Goal: Transaction & Acquisition: Purchase product/service

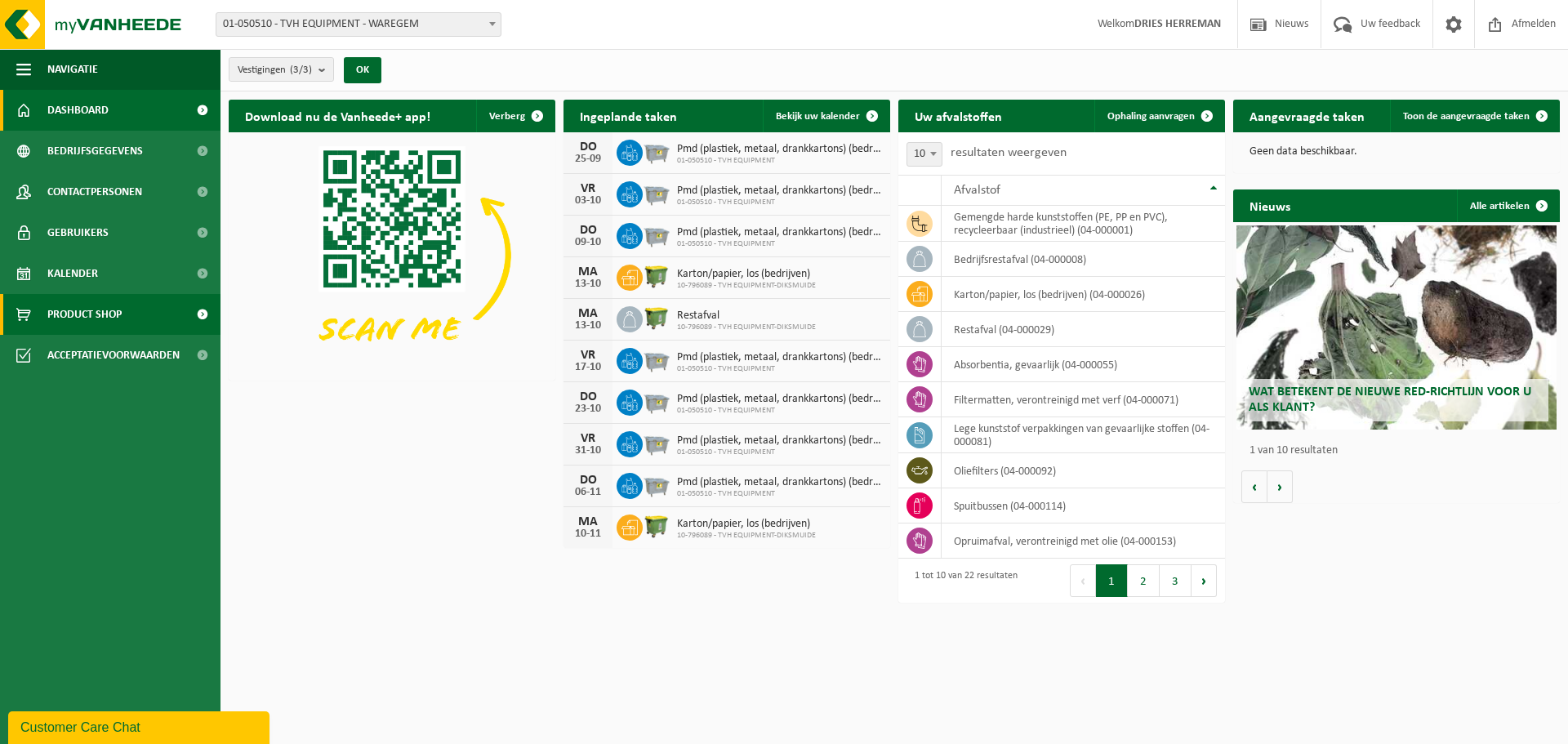
click at [113, 309] on span "Product Shop" at bounding box center [84, 314] width 75 height 41
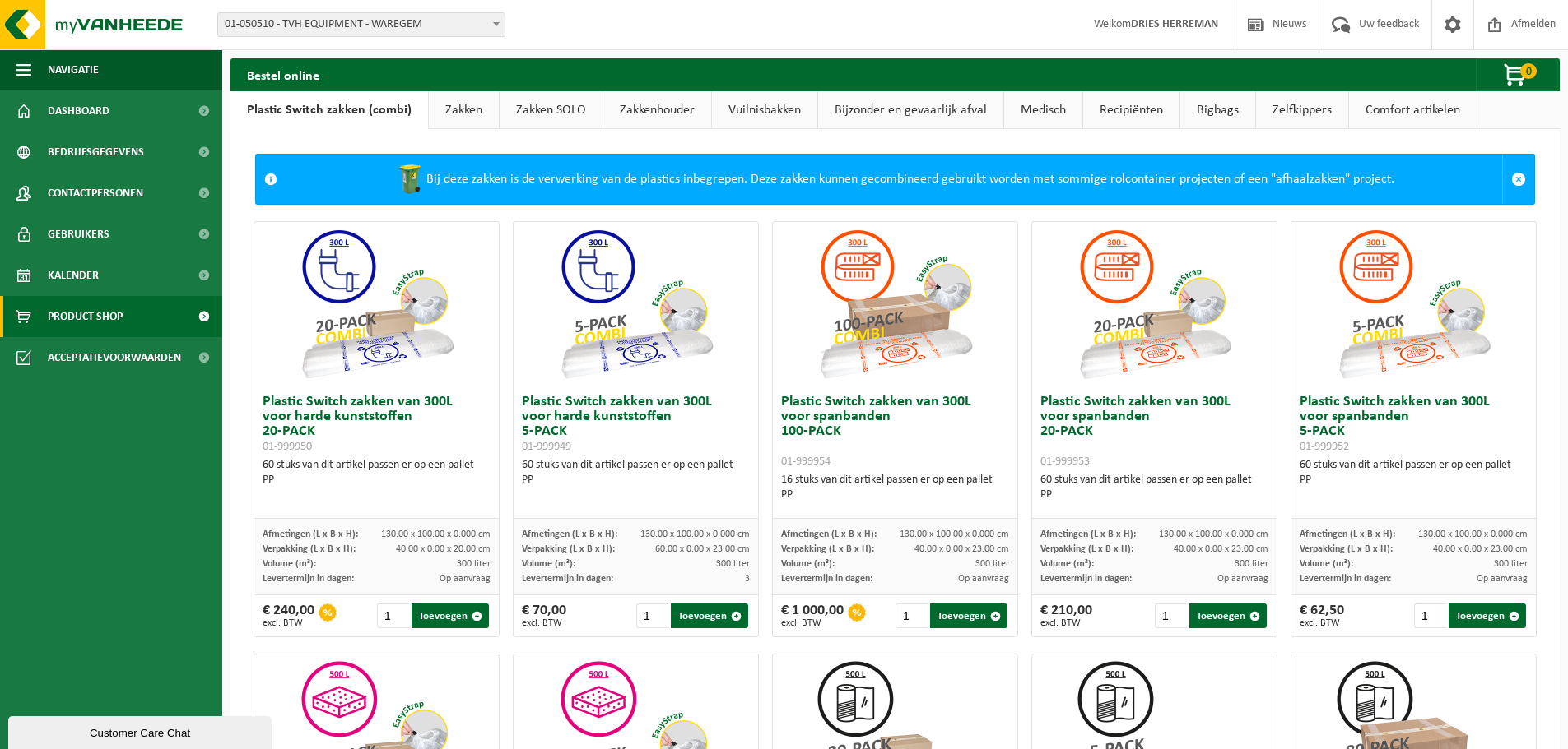
click at [1155, 26] on strong "DRIES HERREMAN" at bounding box center [1174, 24] width 87 height 13
click at [1521, 75] on span "0" at bounding box center [1527, 71] width 16 height 15
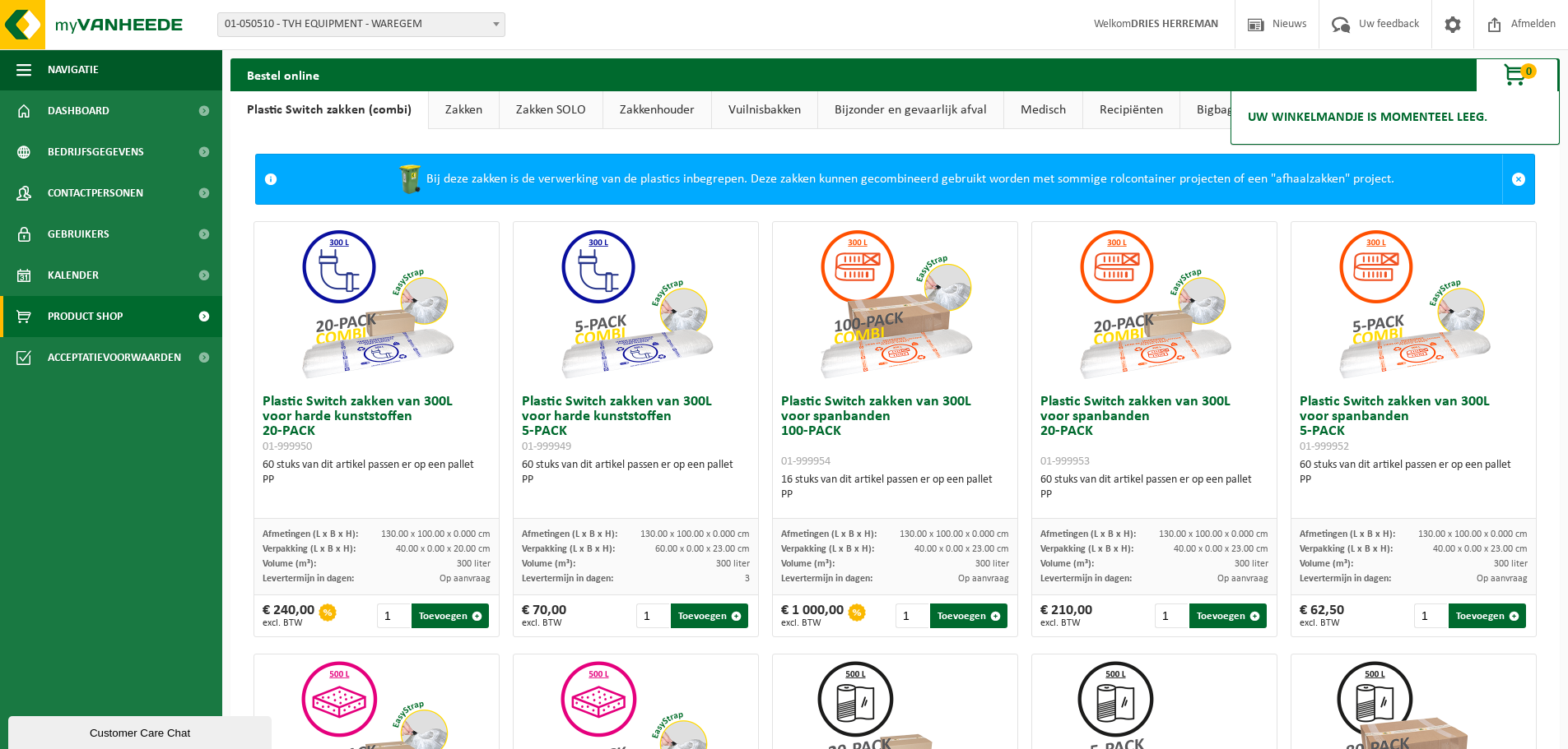
click at [111, 307] on span "Product Shop" at bounding box center [85, 316] width 75 height 41
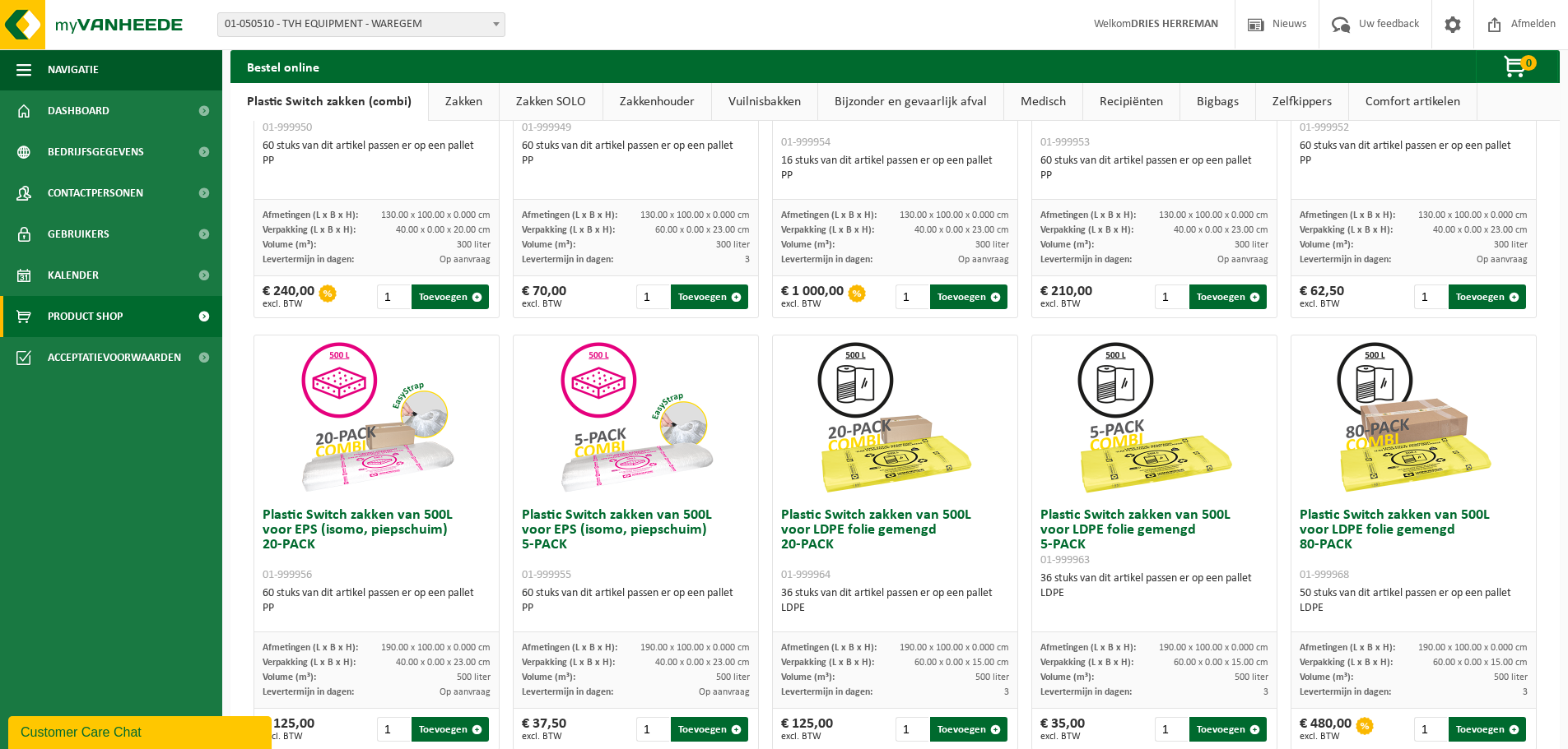
scroll to position [192, 0]
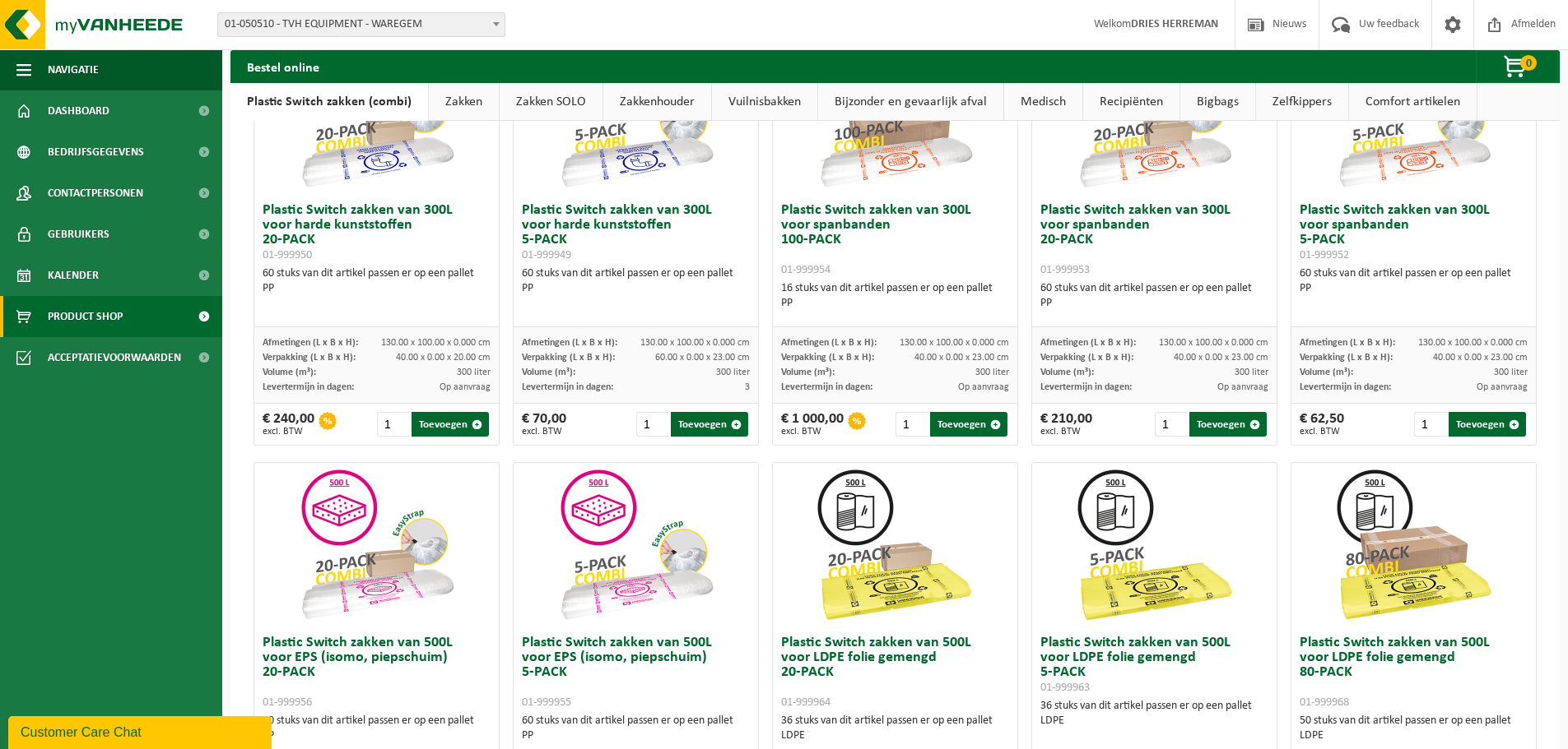
click at [449, 102] on link "Zakken" at bounding box center [463, 101] width 70 height 38
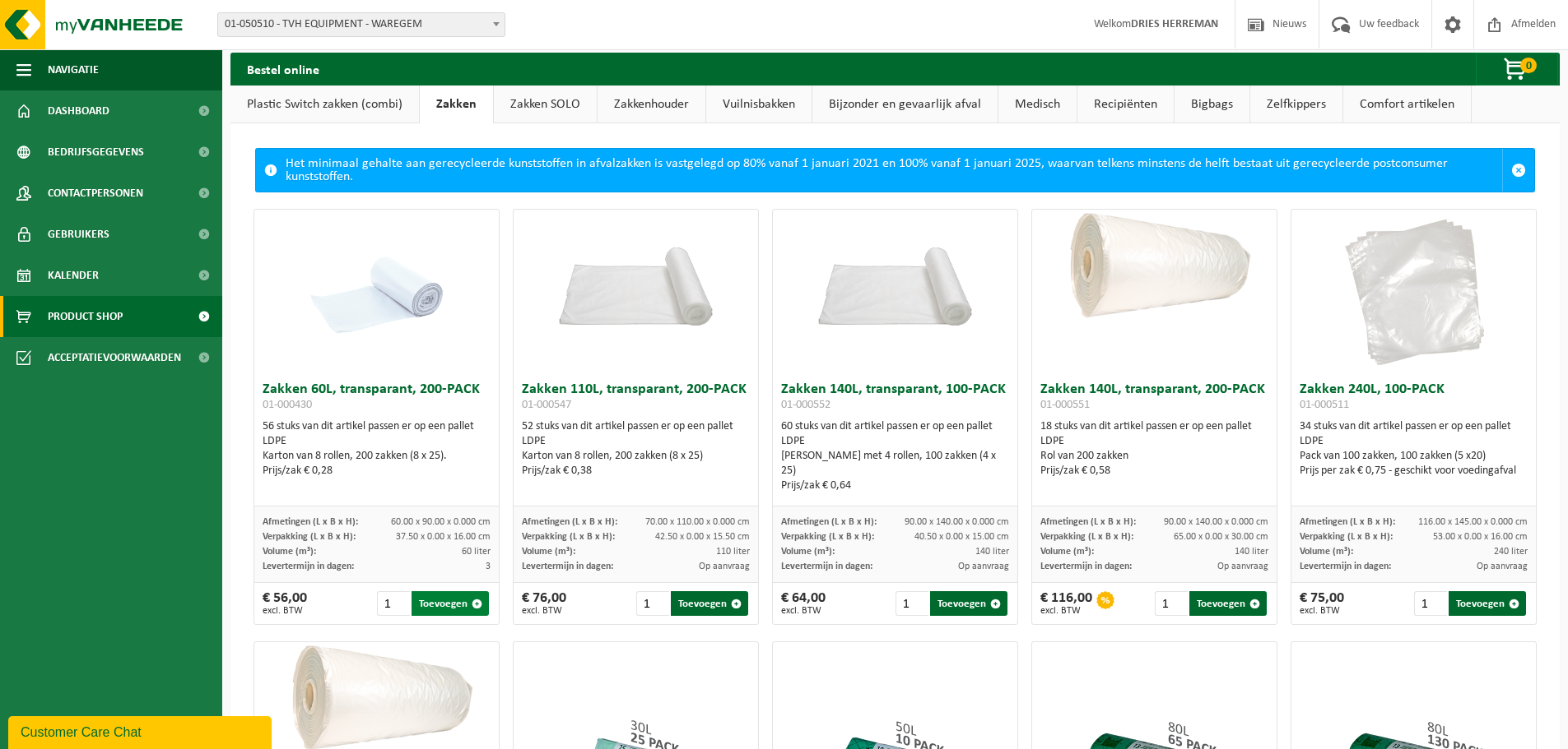
scroll to position [0, 0]
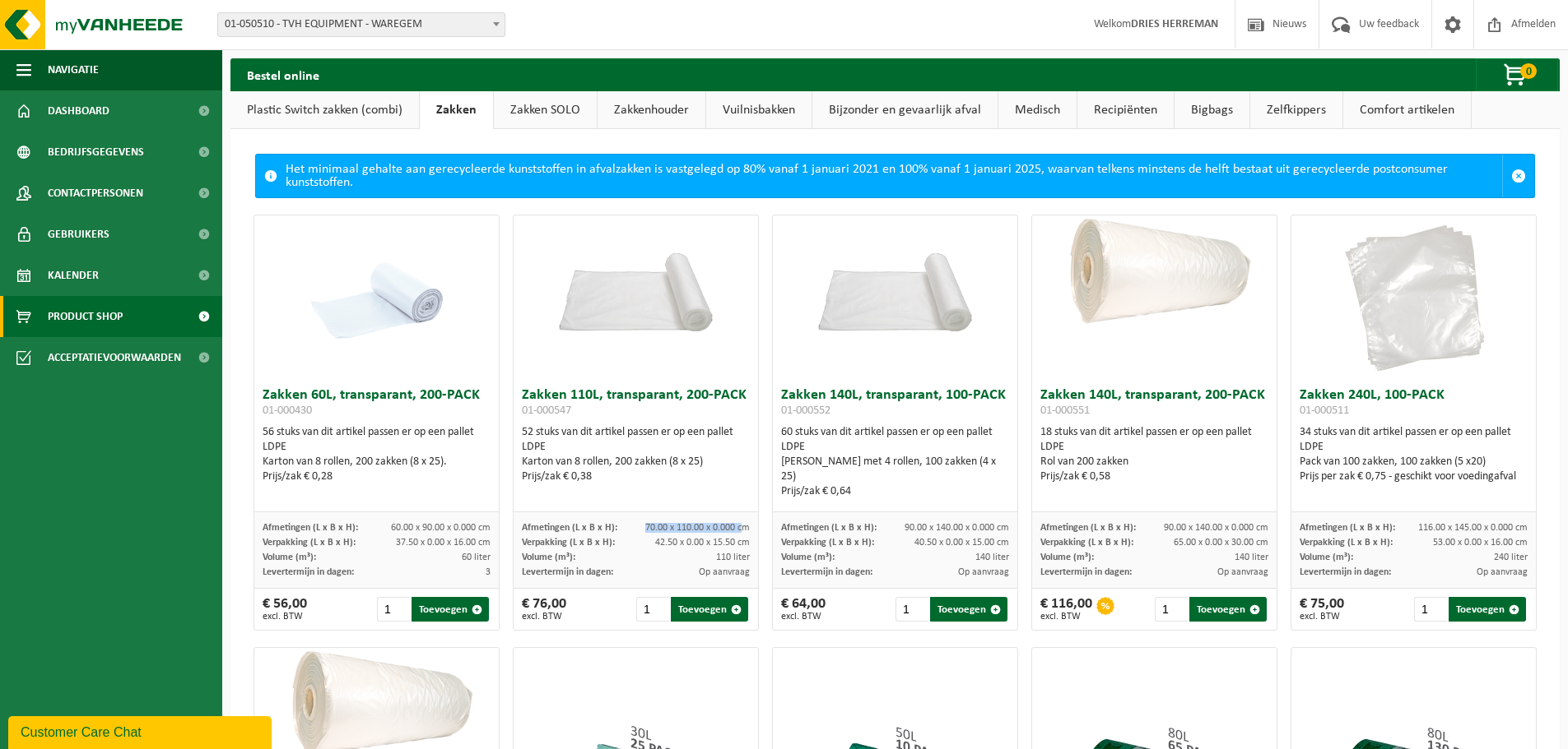
drag, startPoint x: 641, startPoint y: 531, endPoint x: 739, endPoint y: 527, distance: 98.1
click at [739, 527] on span "70.00 x 110.00 x 0.000 cm" at bounding box center [698, 528] width 105 height 10
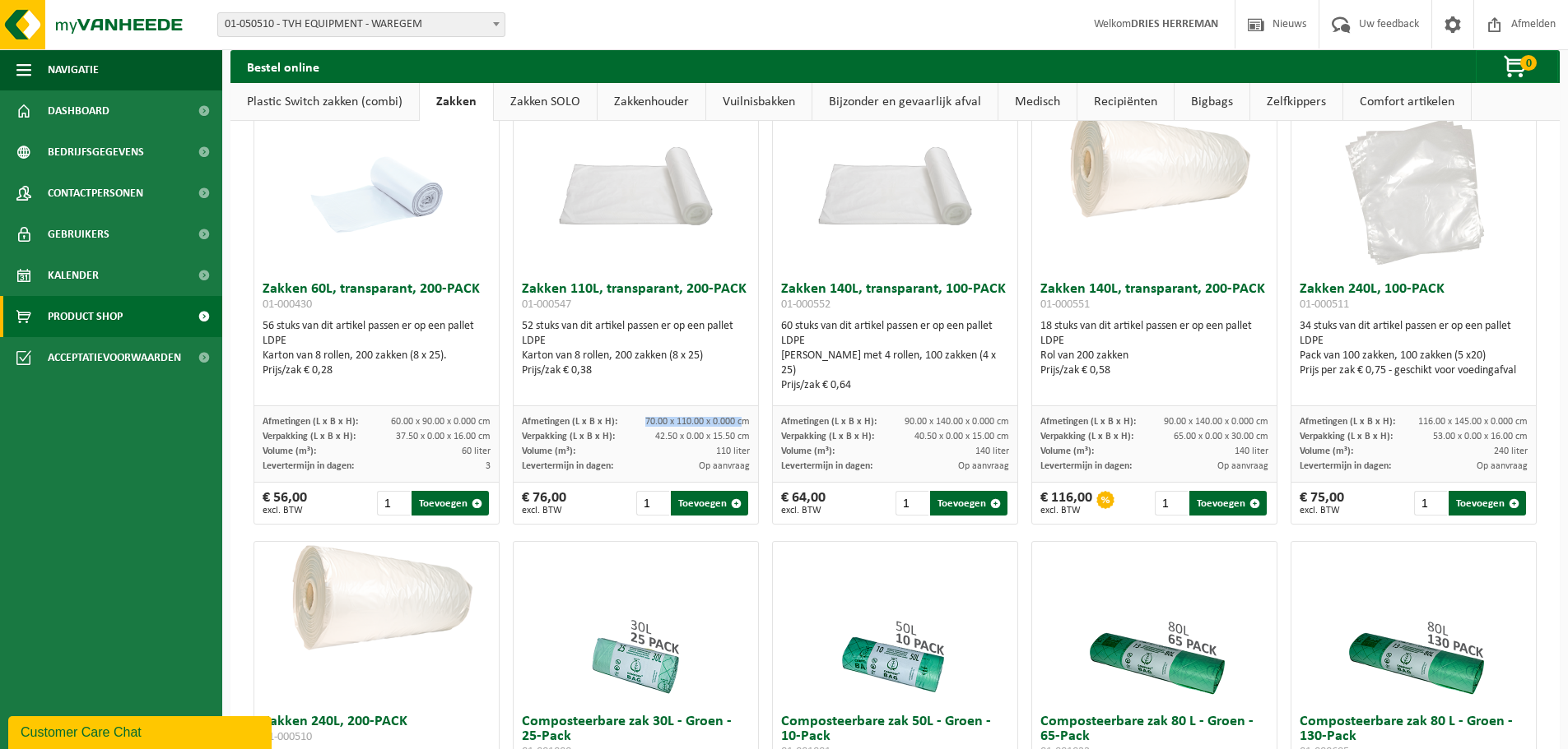
scroll to position [109, 0]
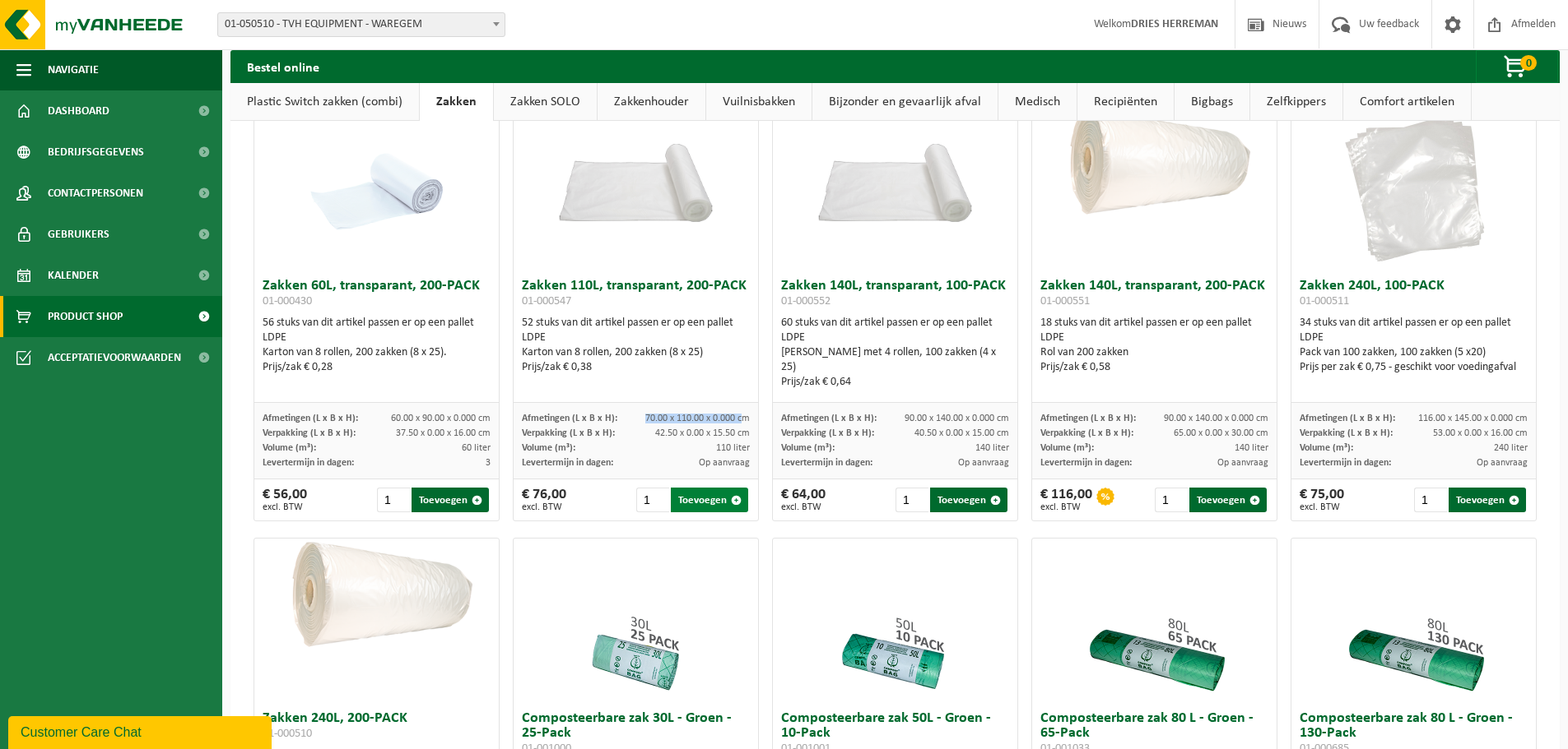
click at [687, 506] on button "Toevoegen" at bounding box center [709, 500] width 77 height 25
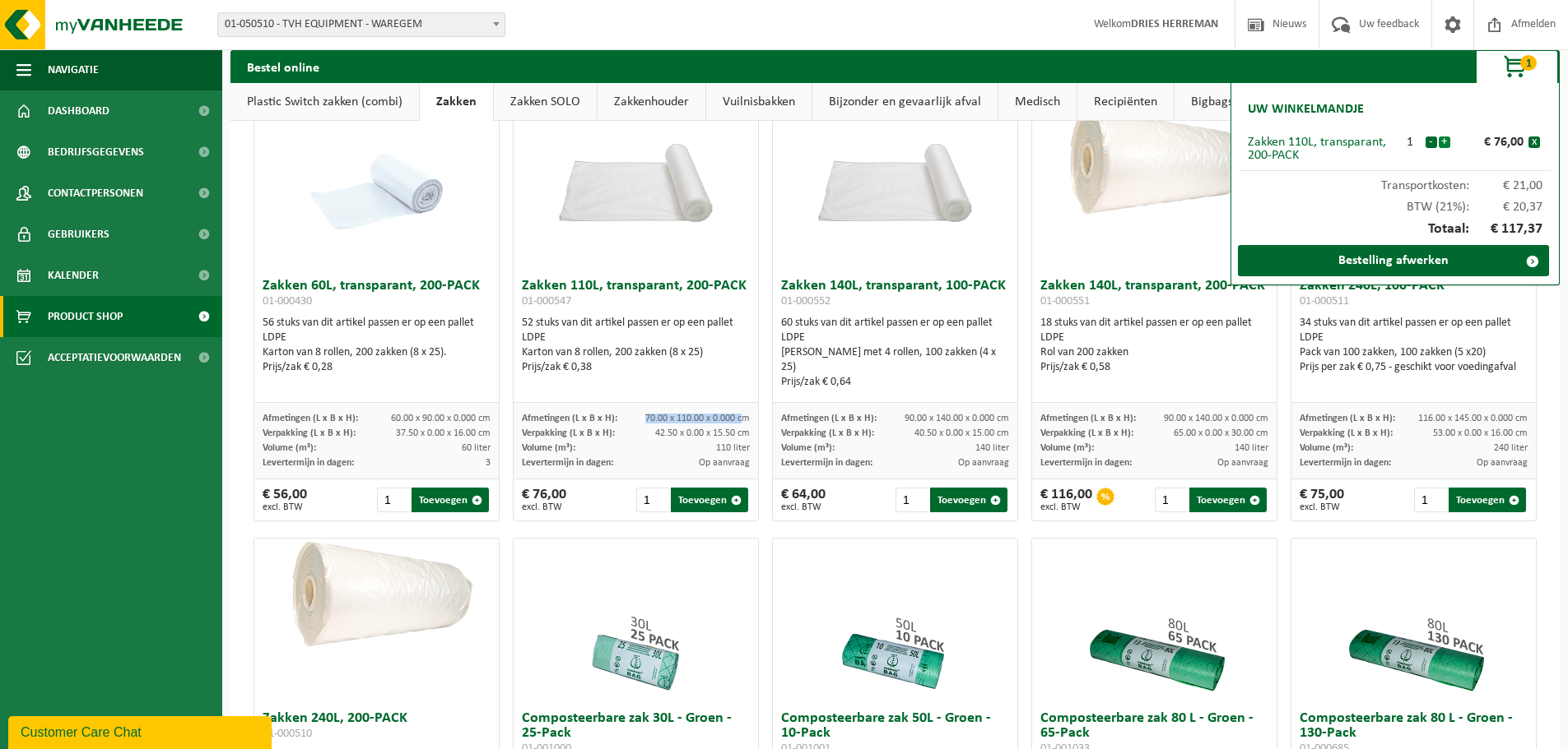
click at [1447, 139] on button "+" at bounding box center [1445, 143] width 12 height 12
click at [1428, 141] on button "-" at bounding box center [1431, 143] width 12 height 12
click at [1445, 144] on button "+" at bounding box center [1445, 143] width 12 height 12
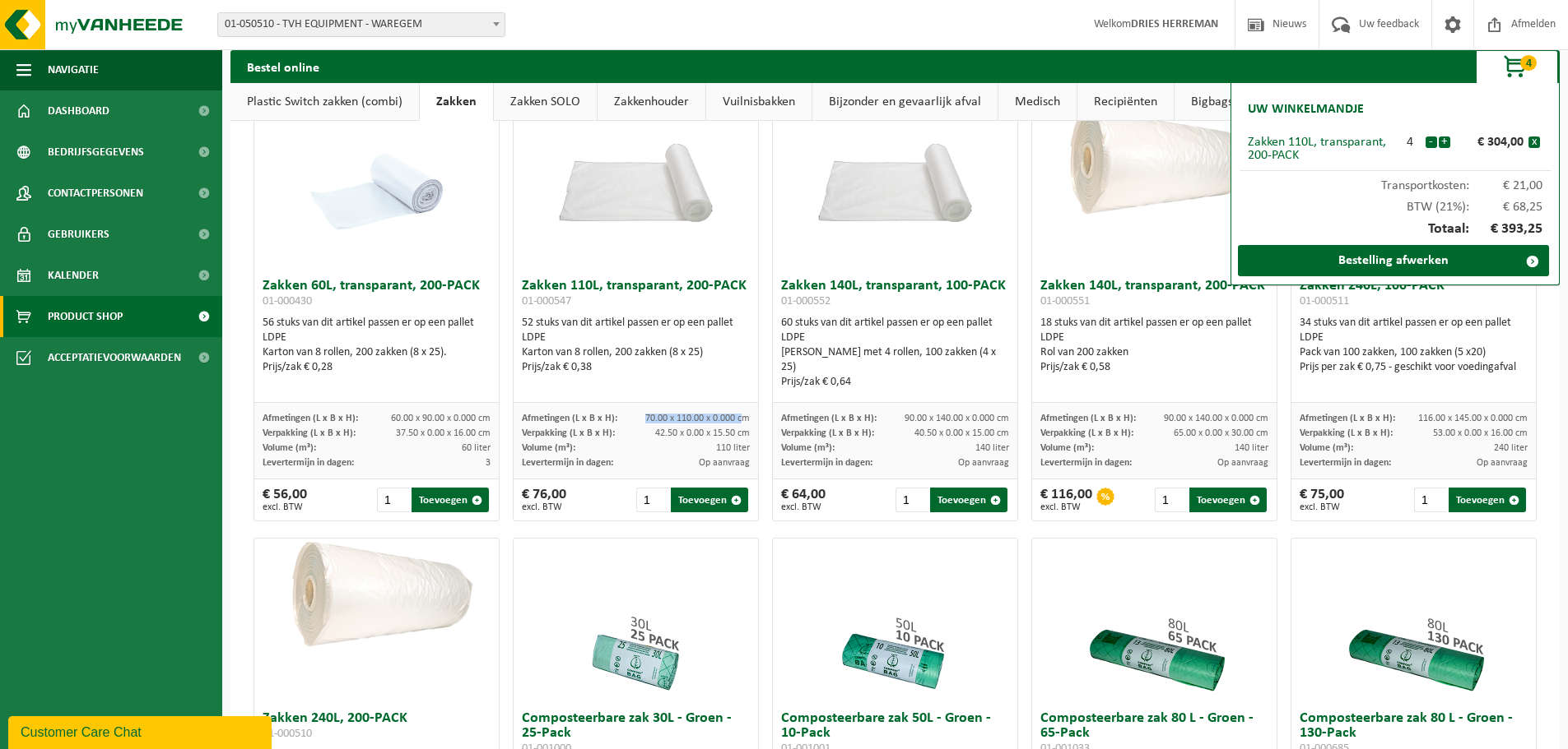
click at [1445, 144] on button "+" at bounding box center [1445, 143] width 12 height 12
click at [1445, 143] on button "+" at bounding box center [1445, 143] width 12 height 12
click at [1445, 139] on button "+" at bounding box center [1445, 143] width 12 height 12
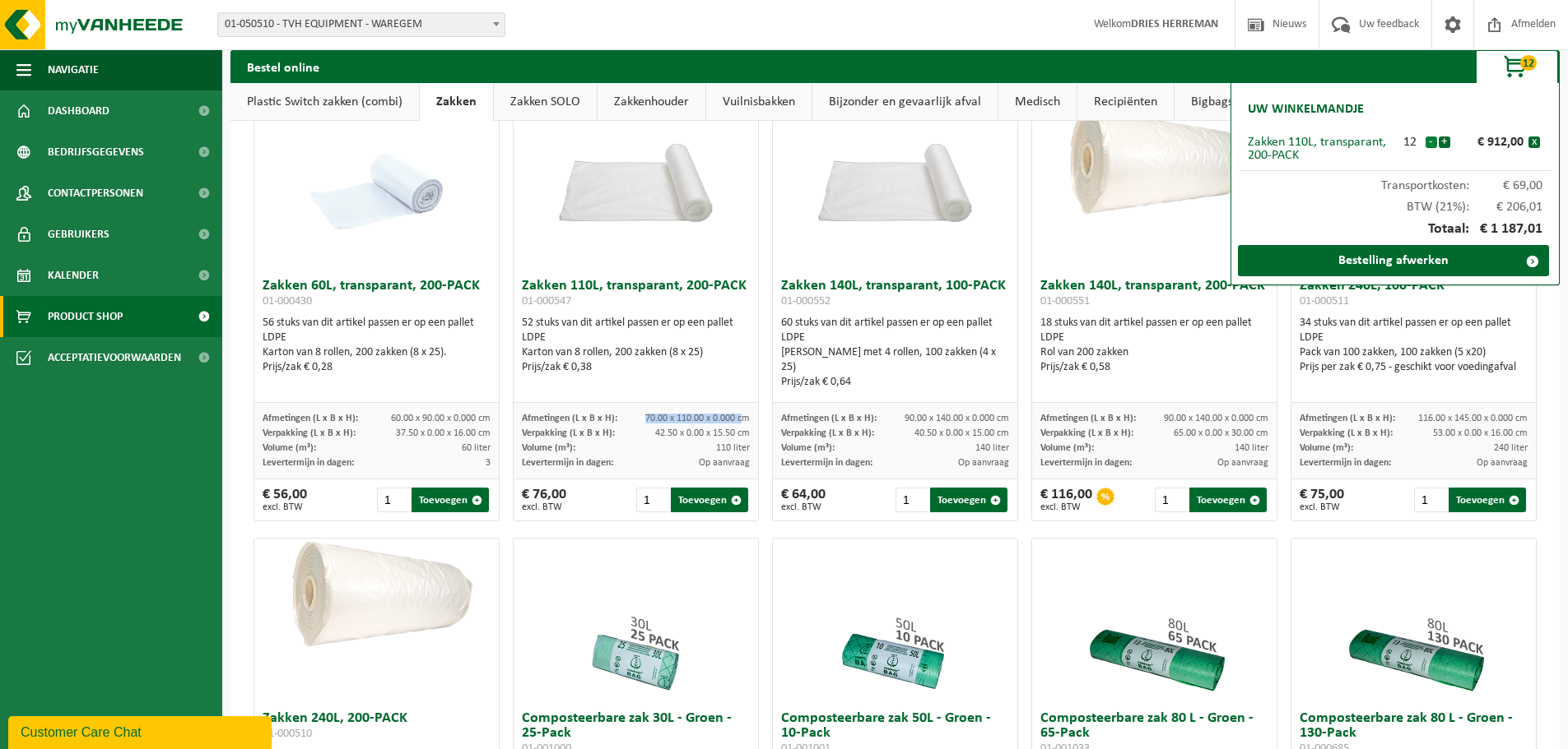
click at [1432, 139] on button "-" at bounding box center [1431, 143] width 12 height 12
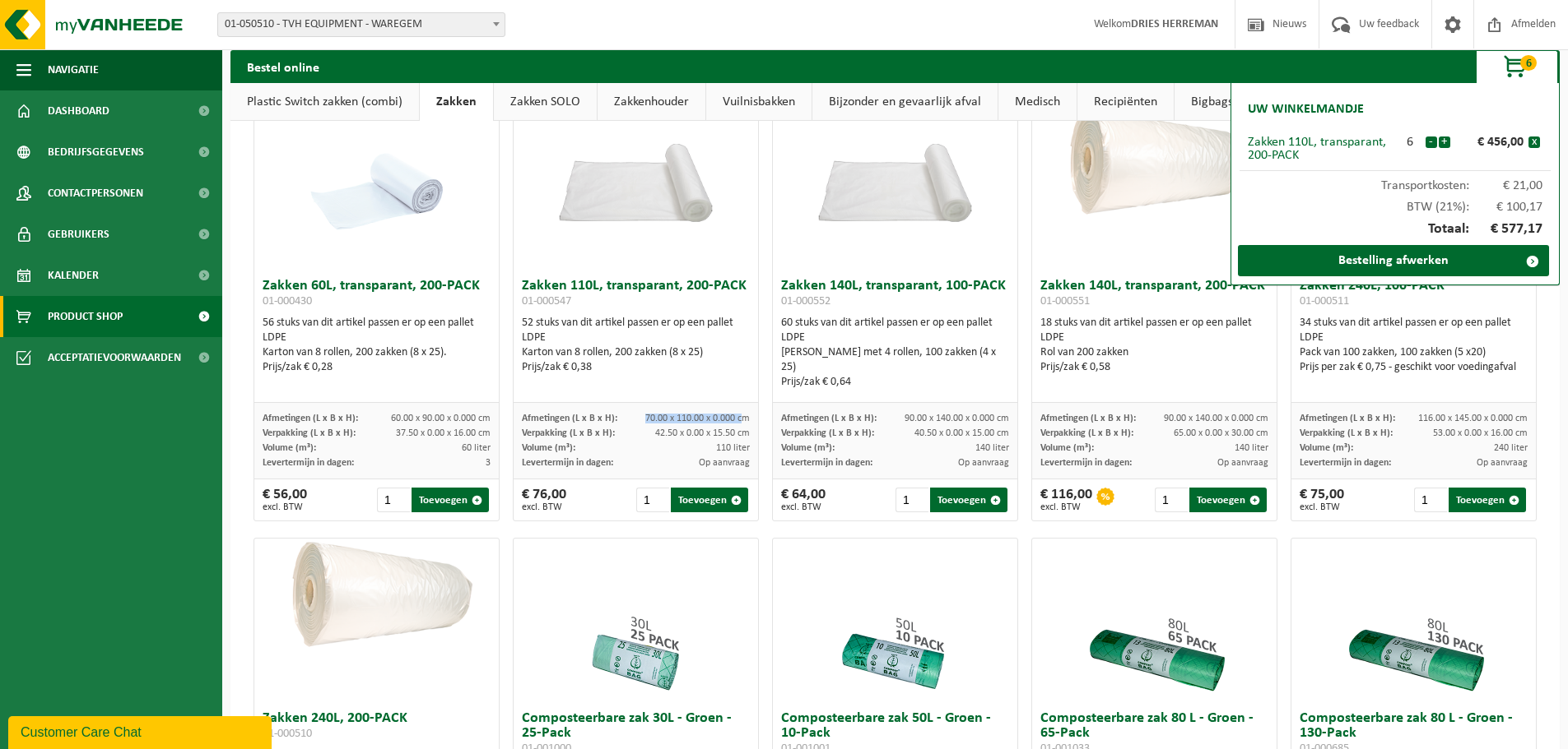
click at [1432, 139] on button "-" at bounding box center [1431, 143] width 12 height 12
click at [665, 357] on div "Karton van 8 rollen, 200 zakken (8 x 25)" at bounding box center [636, 353] width 228 height 15
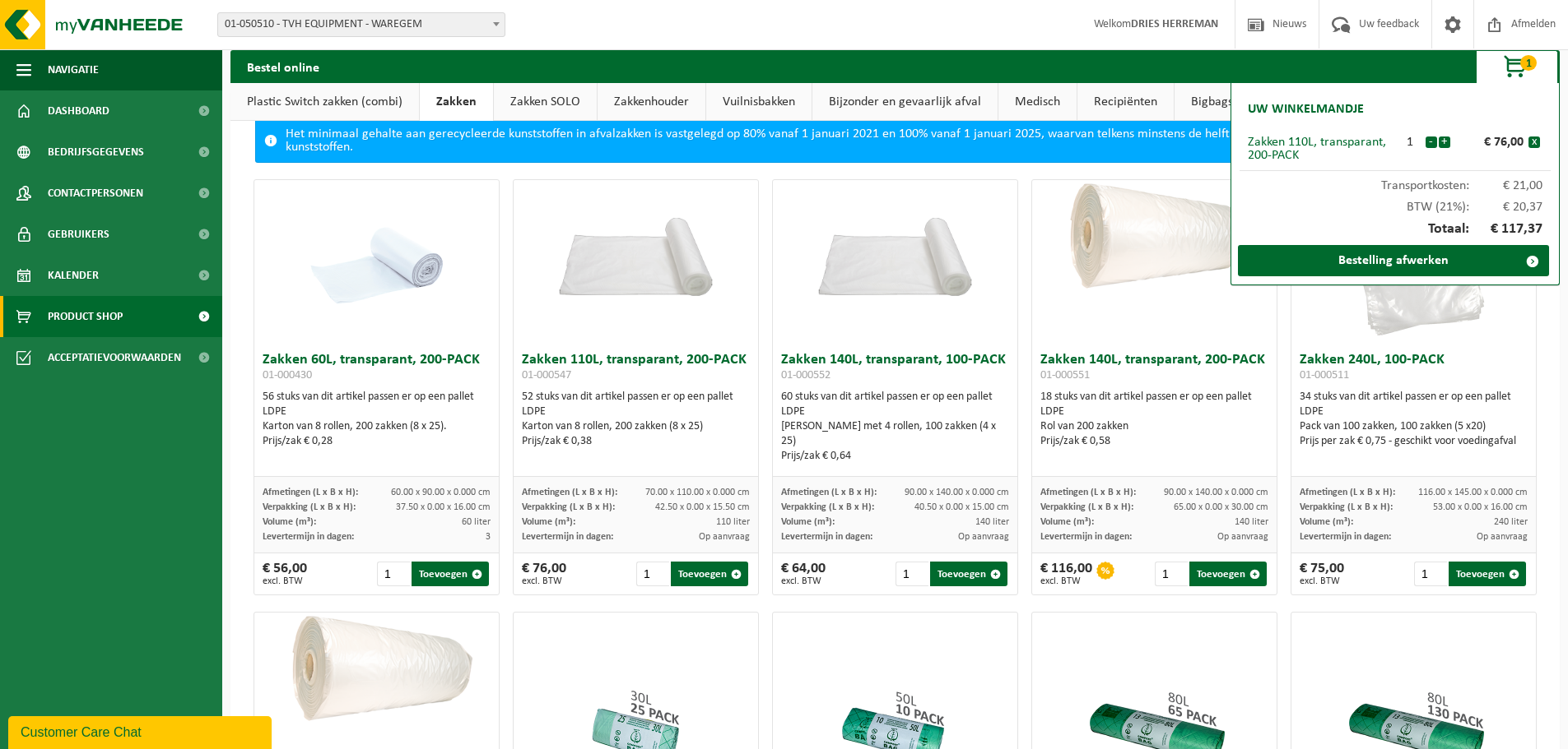
scroll to position [55, 0]
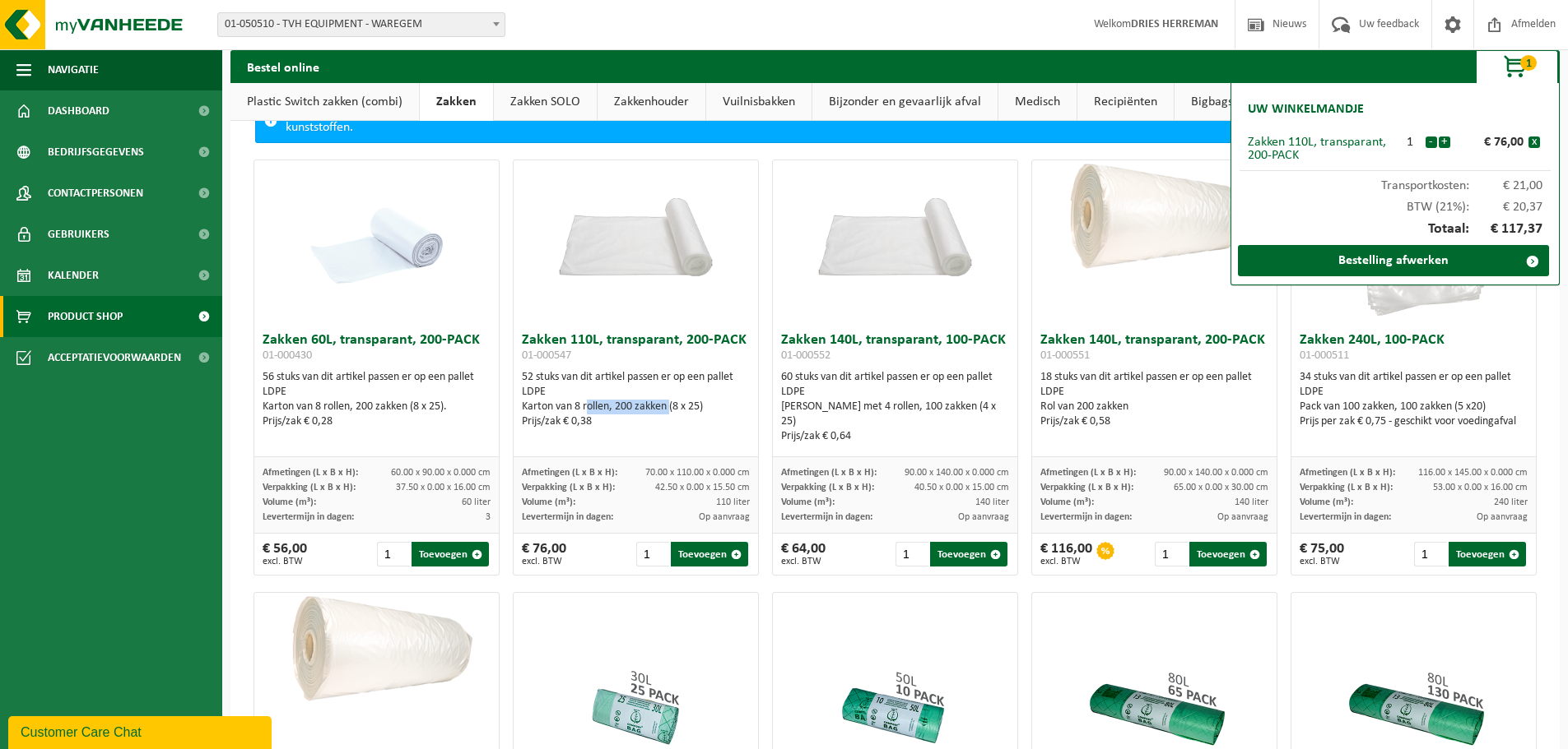
drag, startPoint x: 614, startPoint y: 408, endPoint x: 662, endPoint y: 406, distance: 48.0
click at [662, 406] on div "Karton van 8 rollen, 200 zakken (8 x 25)" at bounding box center [636, 407] width 228 height 15
drag, startPoint x: 701, startPoint y: 407, endPoint x: 569, endPoint y: 407, distance: 132.0
click at [569, 407] on div "Karton van 8 rollen, 200 zakken (8 x 25)" at bounding box center [636, 407] width 228 height 15
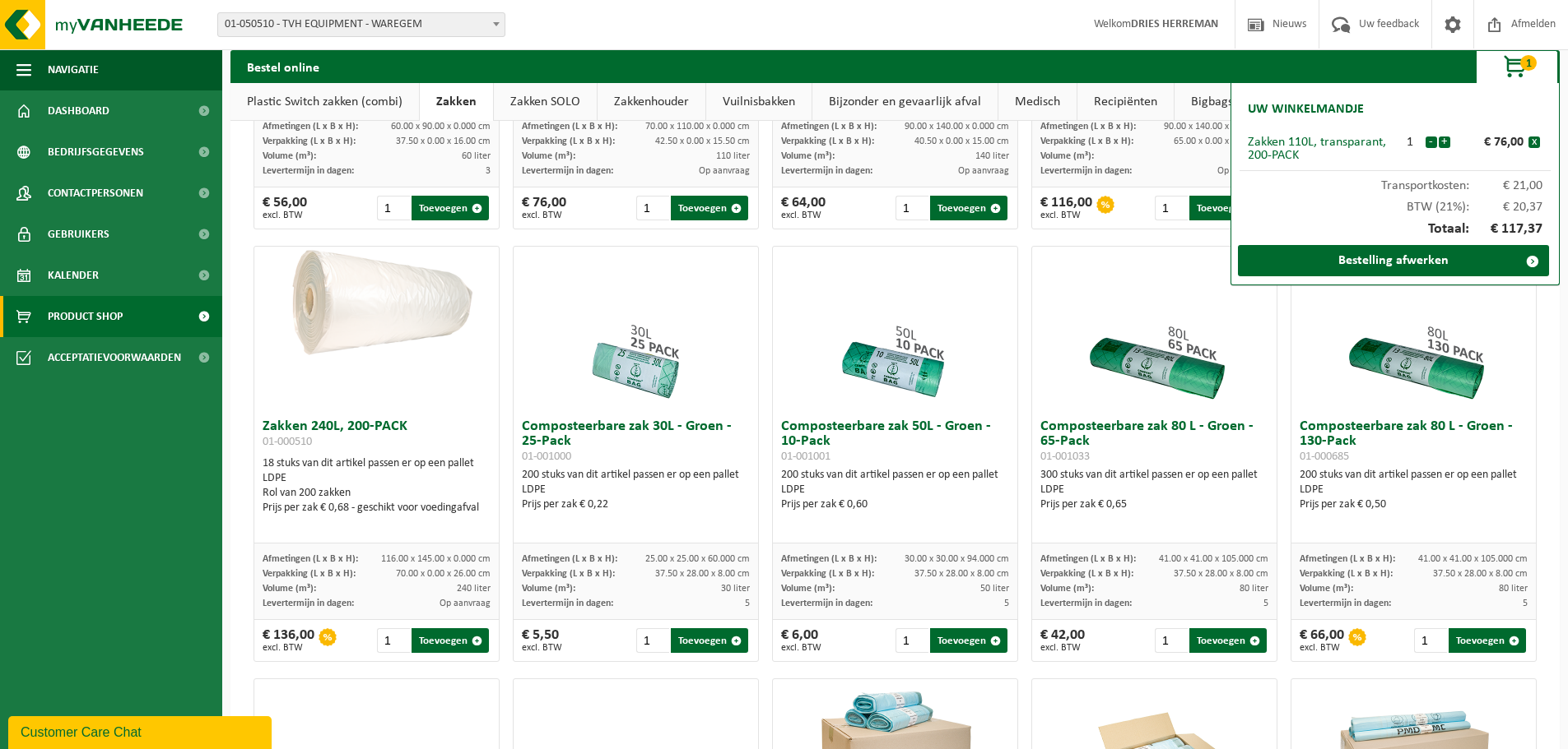
scroll to position [109, 0]
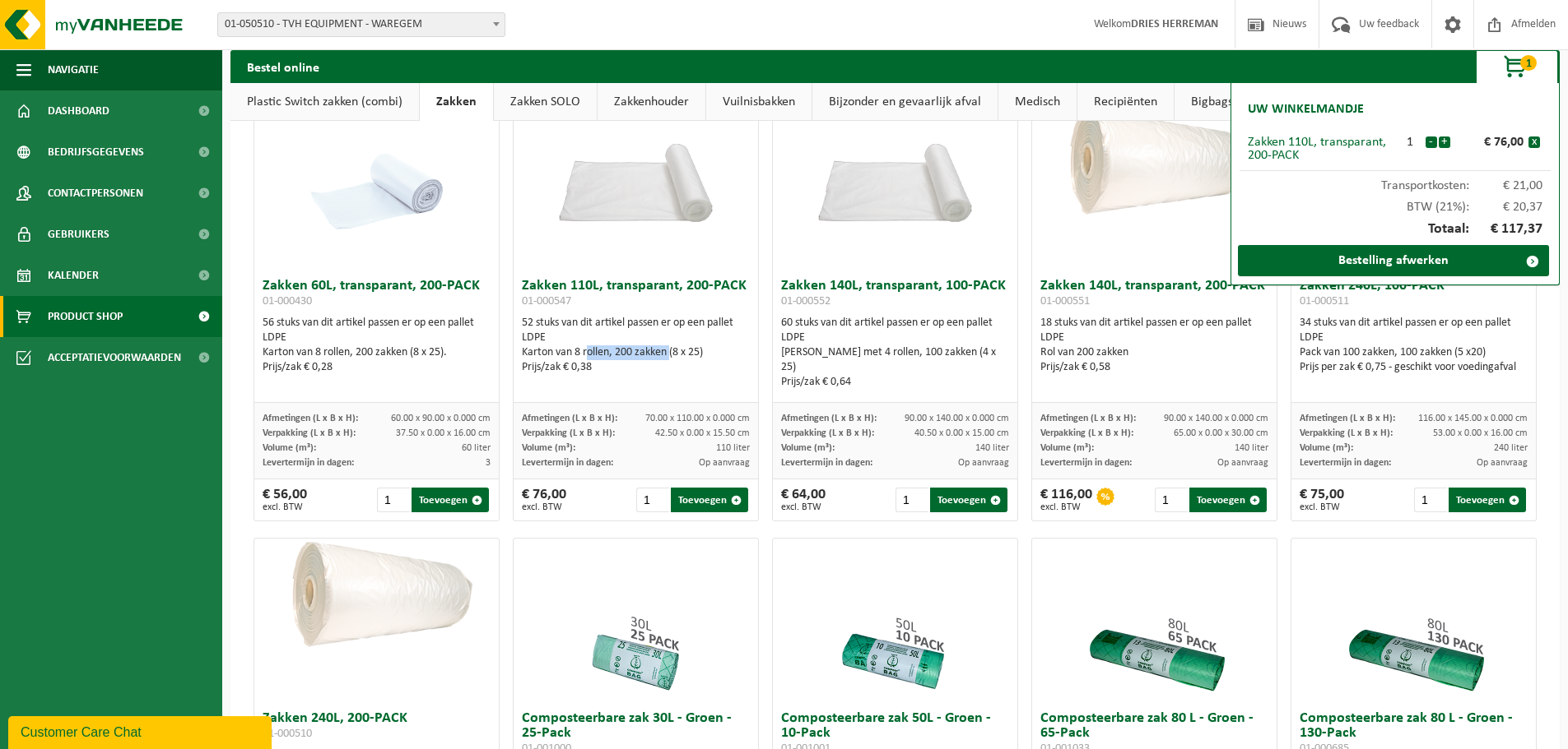
click at [273, 104] on link "Plastic Switch zakken (combi)" at bounding box center [324, 101] width 189 height 38
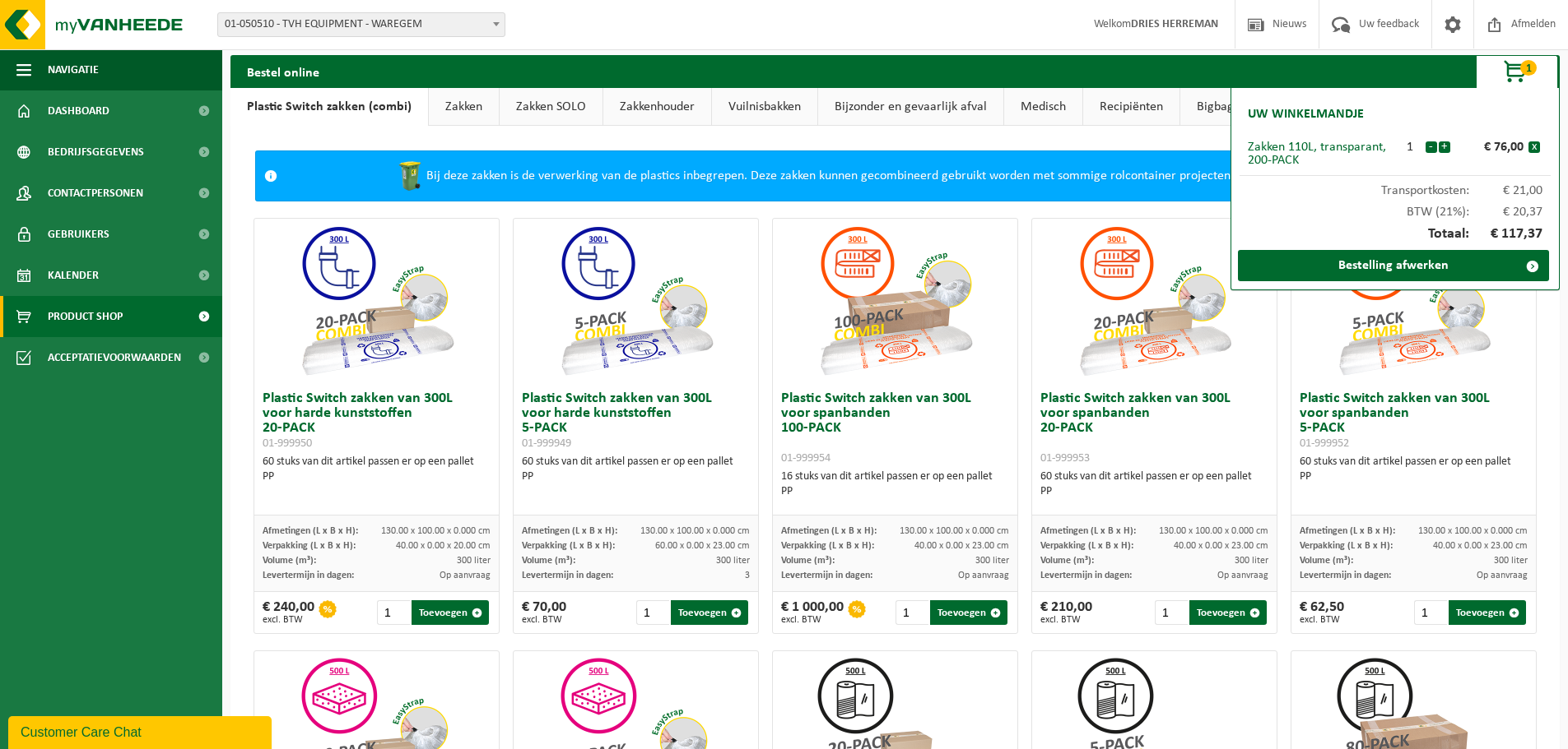
scroll to position [0, 0]
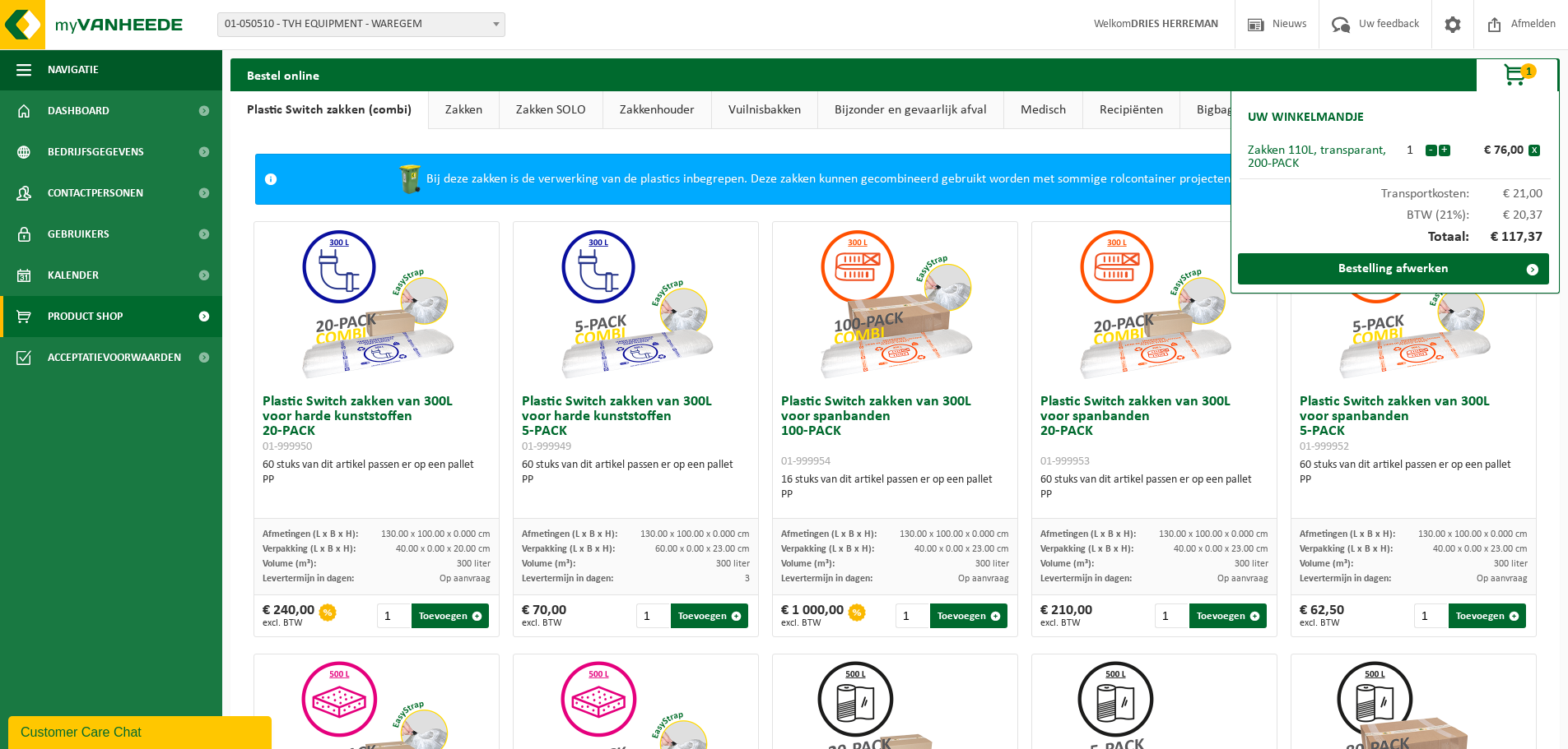
click at [578, 106] on link "Zakken SOLO" at bounding box center [551, 110] width 103 height 38
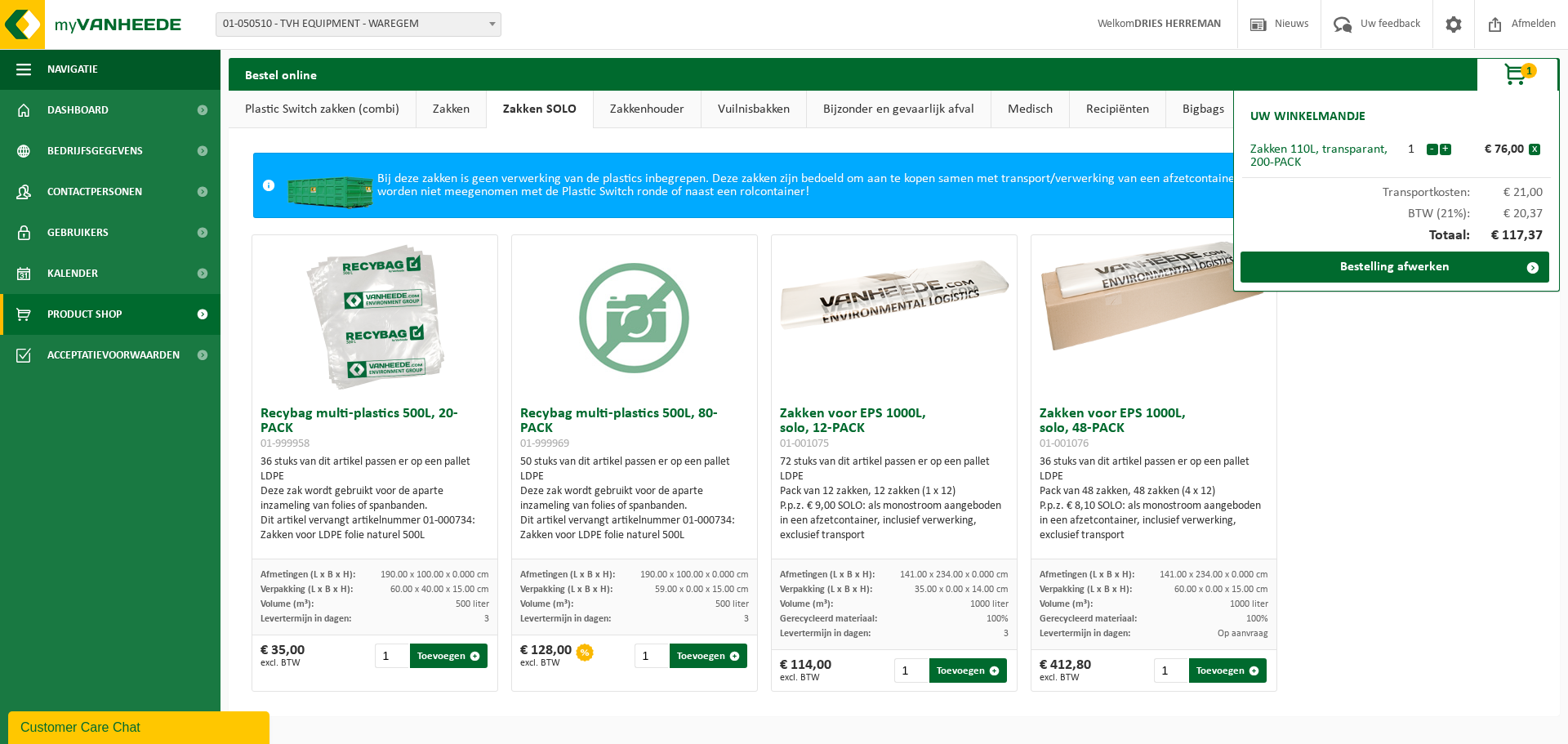
click at [630, 101] on link "Zakkenhouder" at bounding box center [646, 109] width 107 height 38
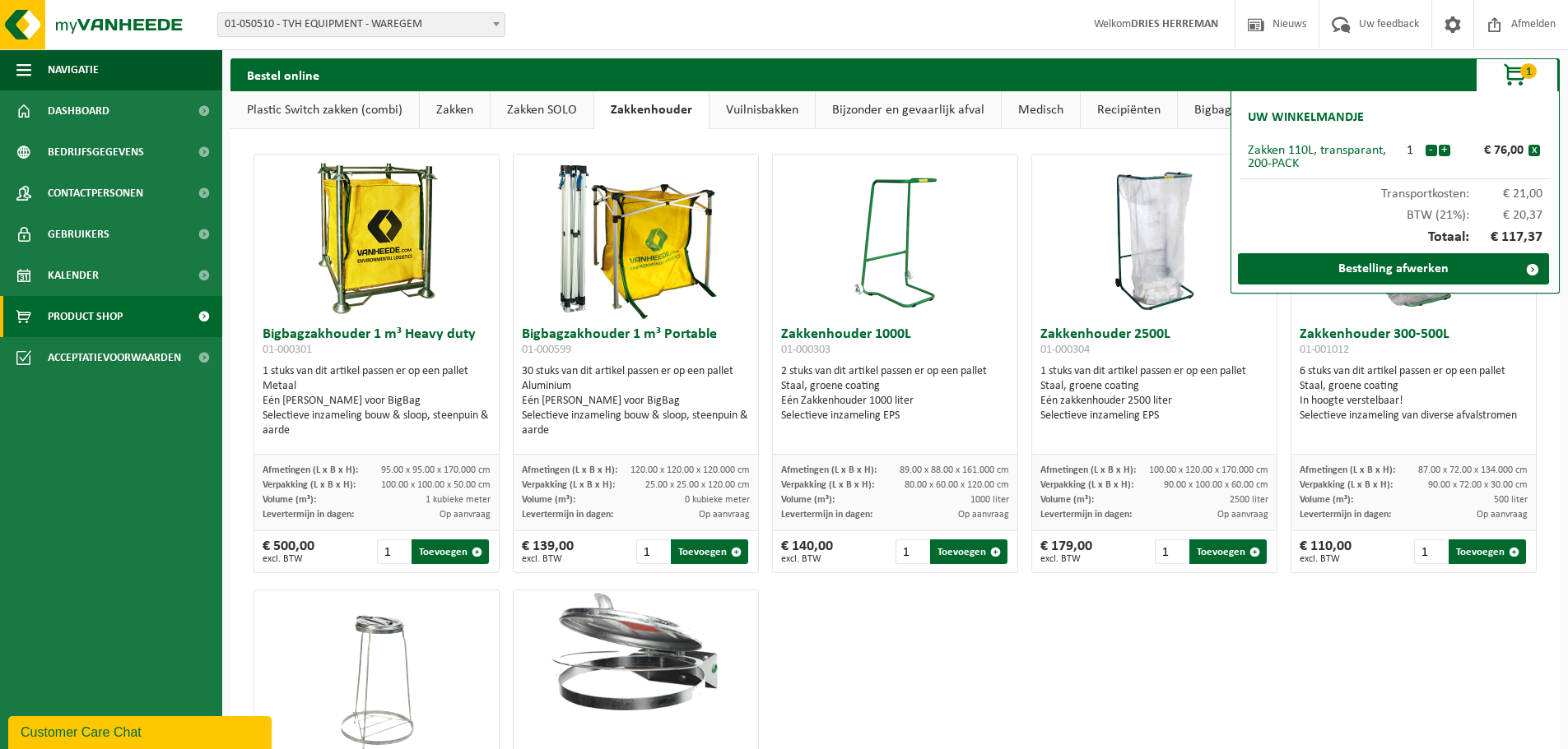
click at [735, 111] on link "Vuilnisbakken" at bounding box center [762, 110] width 106 height 38
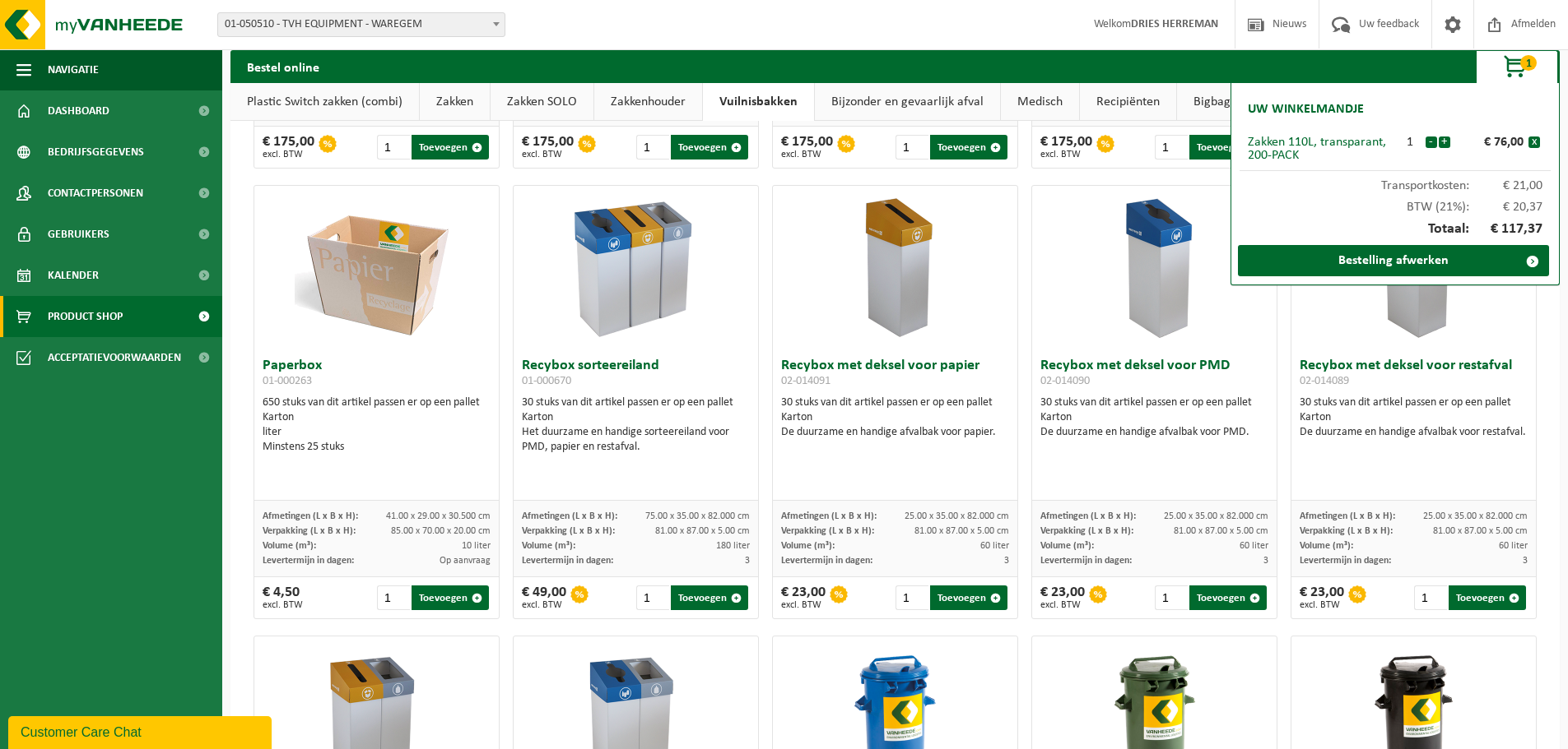
scroll to position [380, 0]
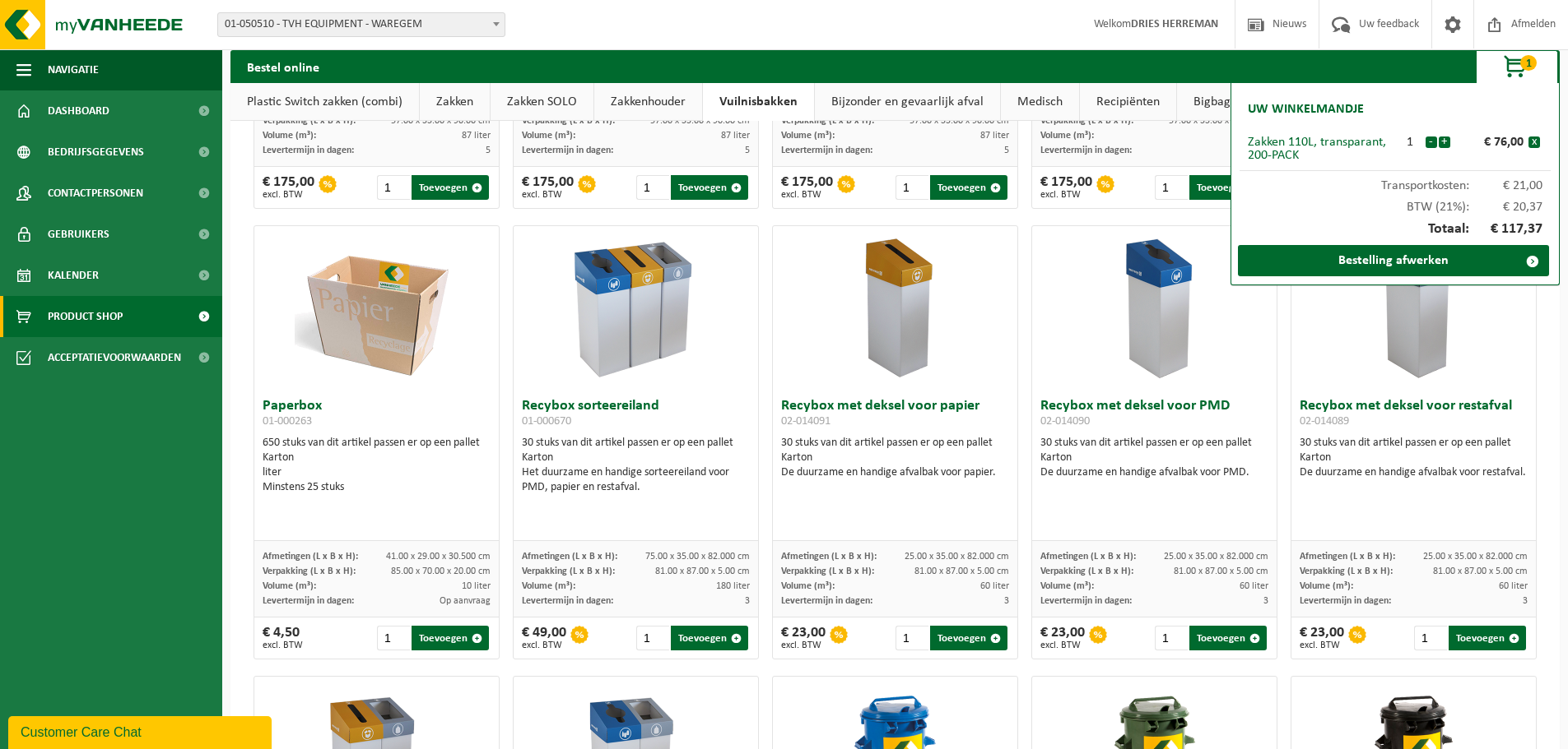
click at [488, 97] on link "Zakken" at bounding box center [454, 101] width 70 height 38
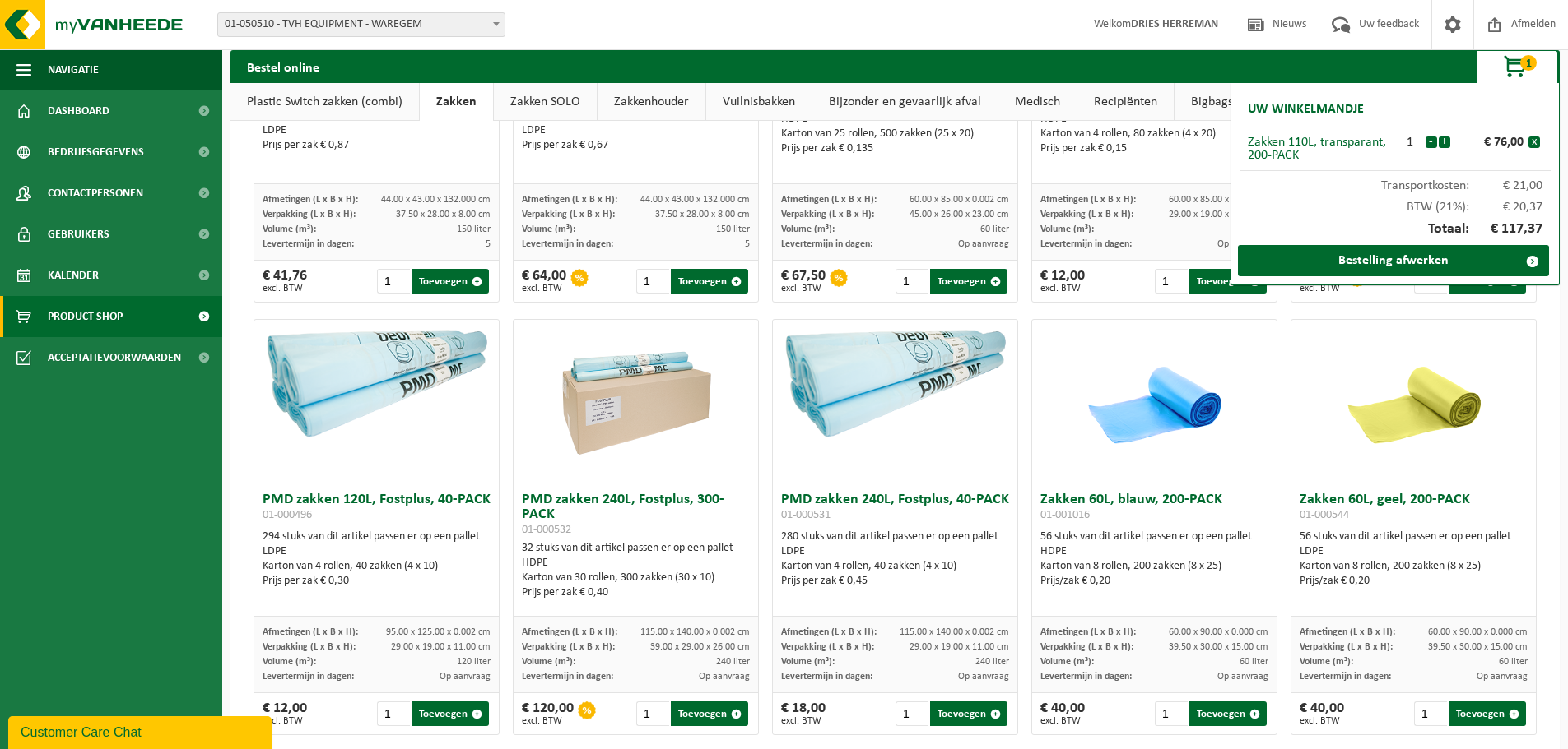
scroll to position [1202, 0]
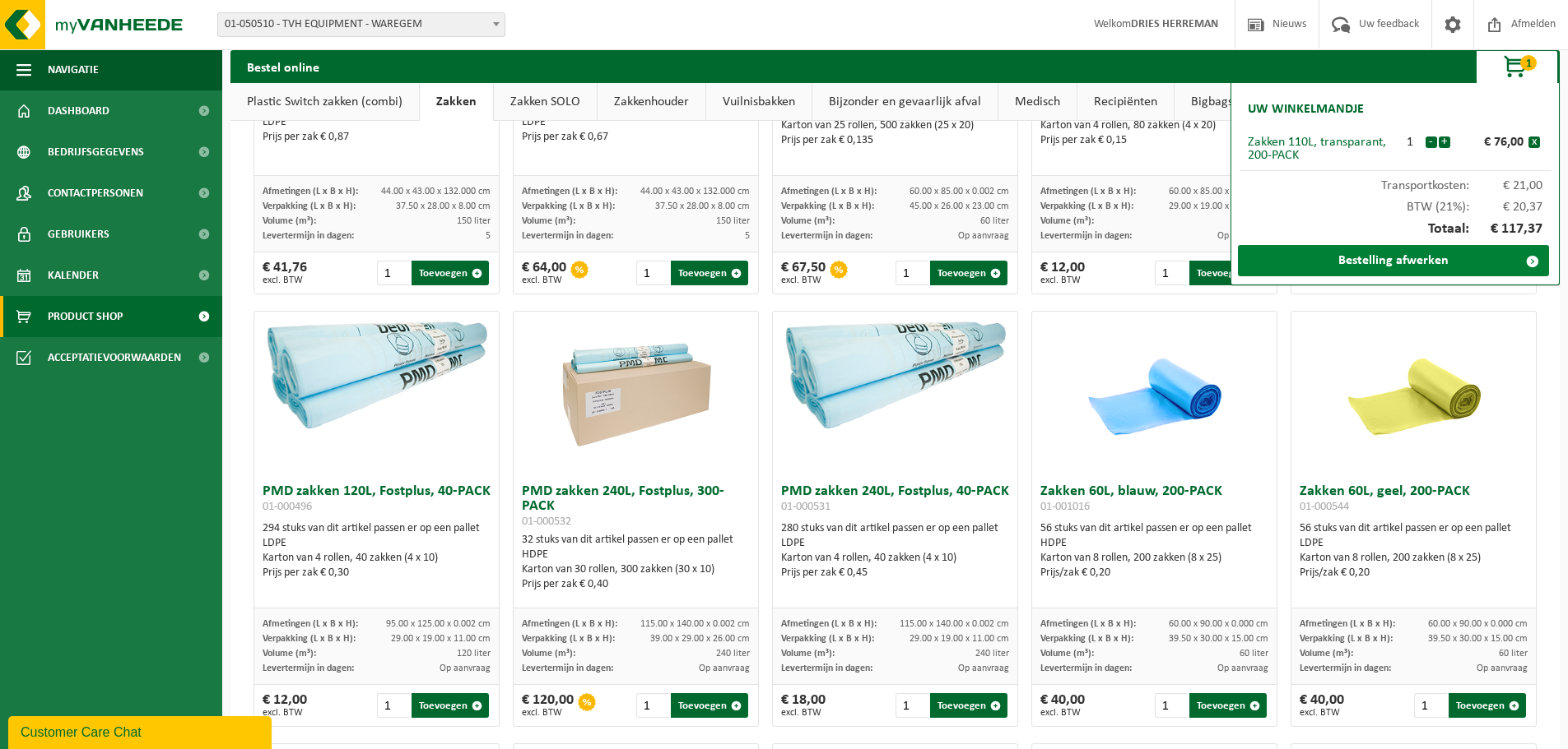
click at [1352, 261] on link "Bestelling afwerken" at bounding box center [1393, 260] width 311 height 31
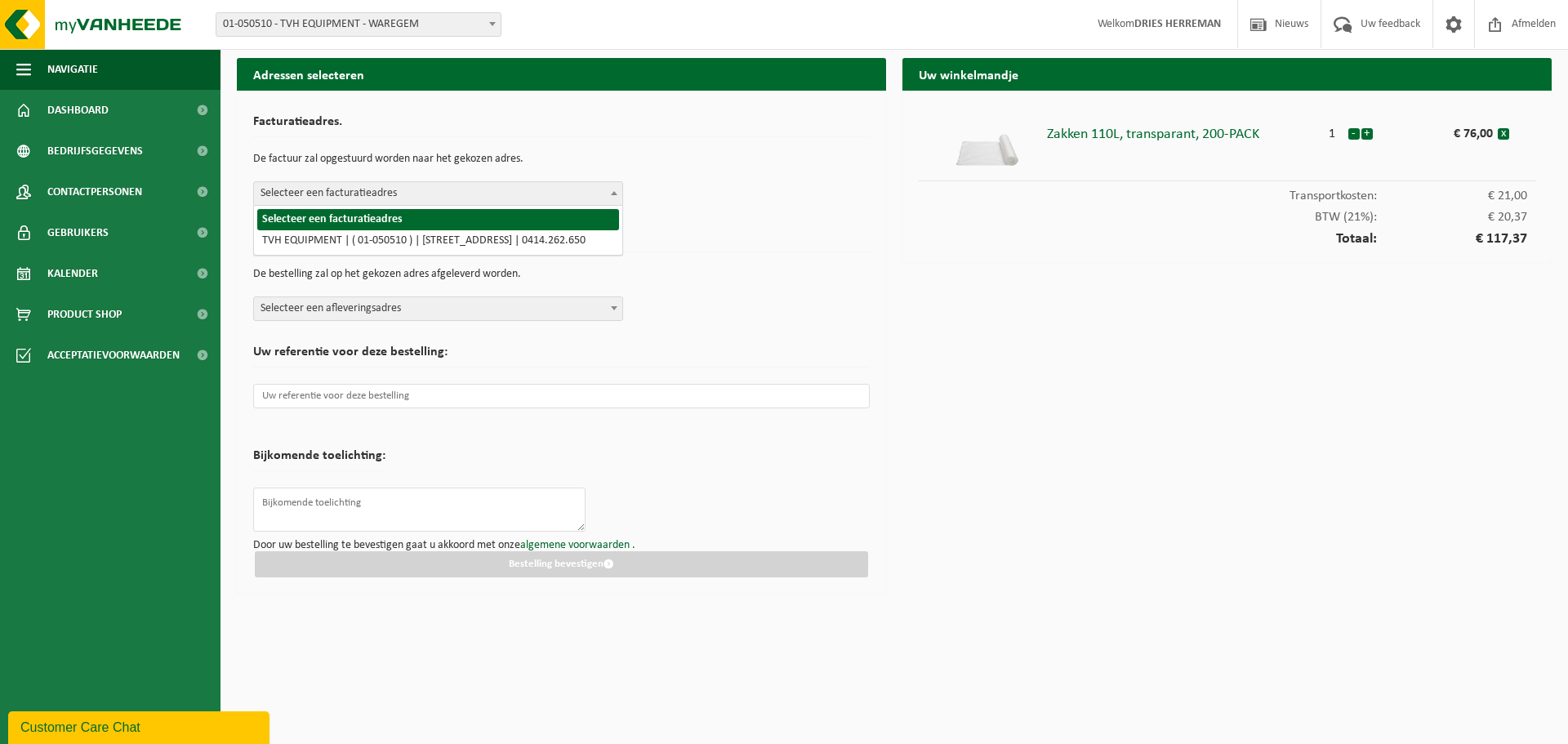
click at [607, 194] on span at bounding box center [614, 192] width 16 height 21
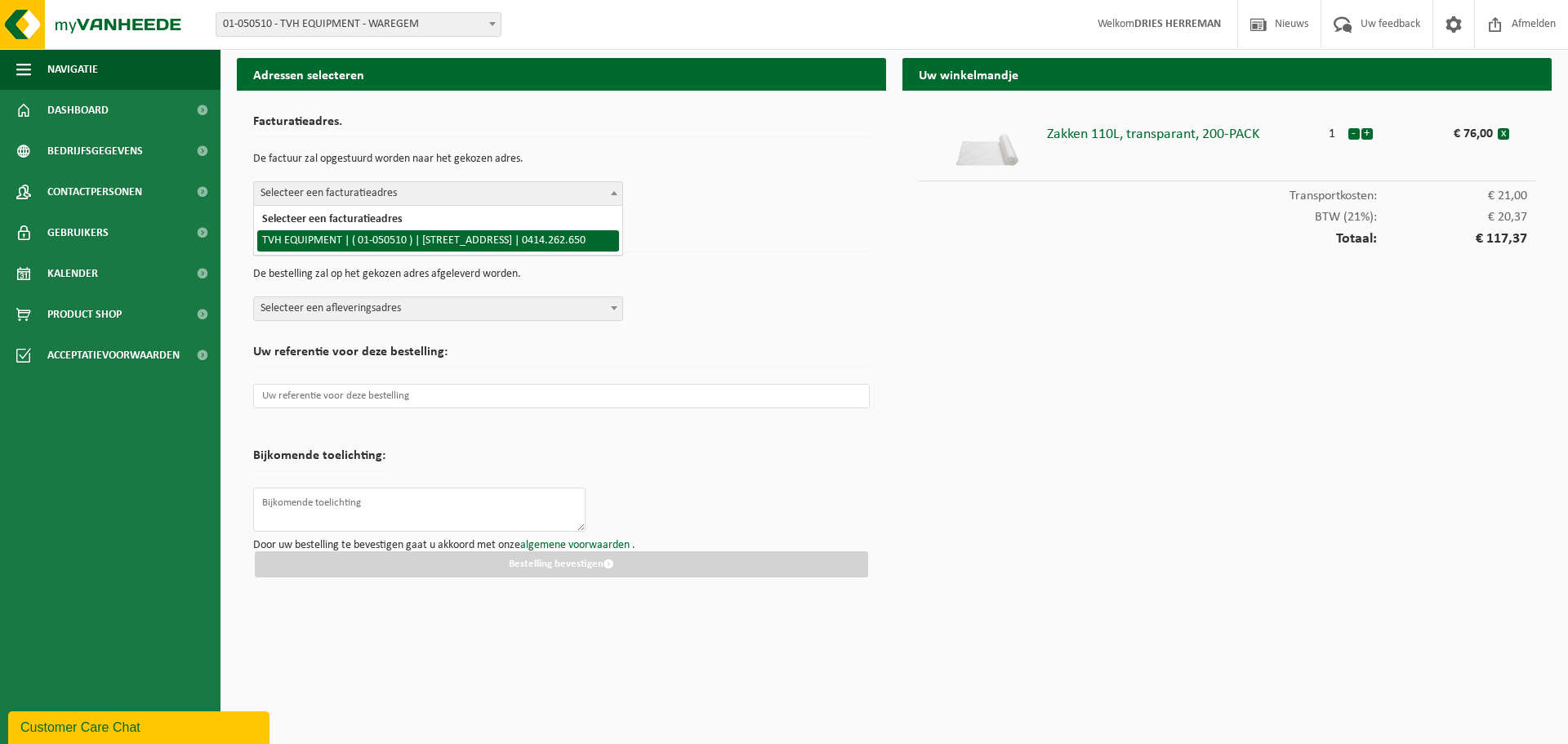
select select "11455"
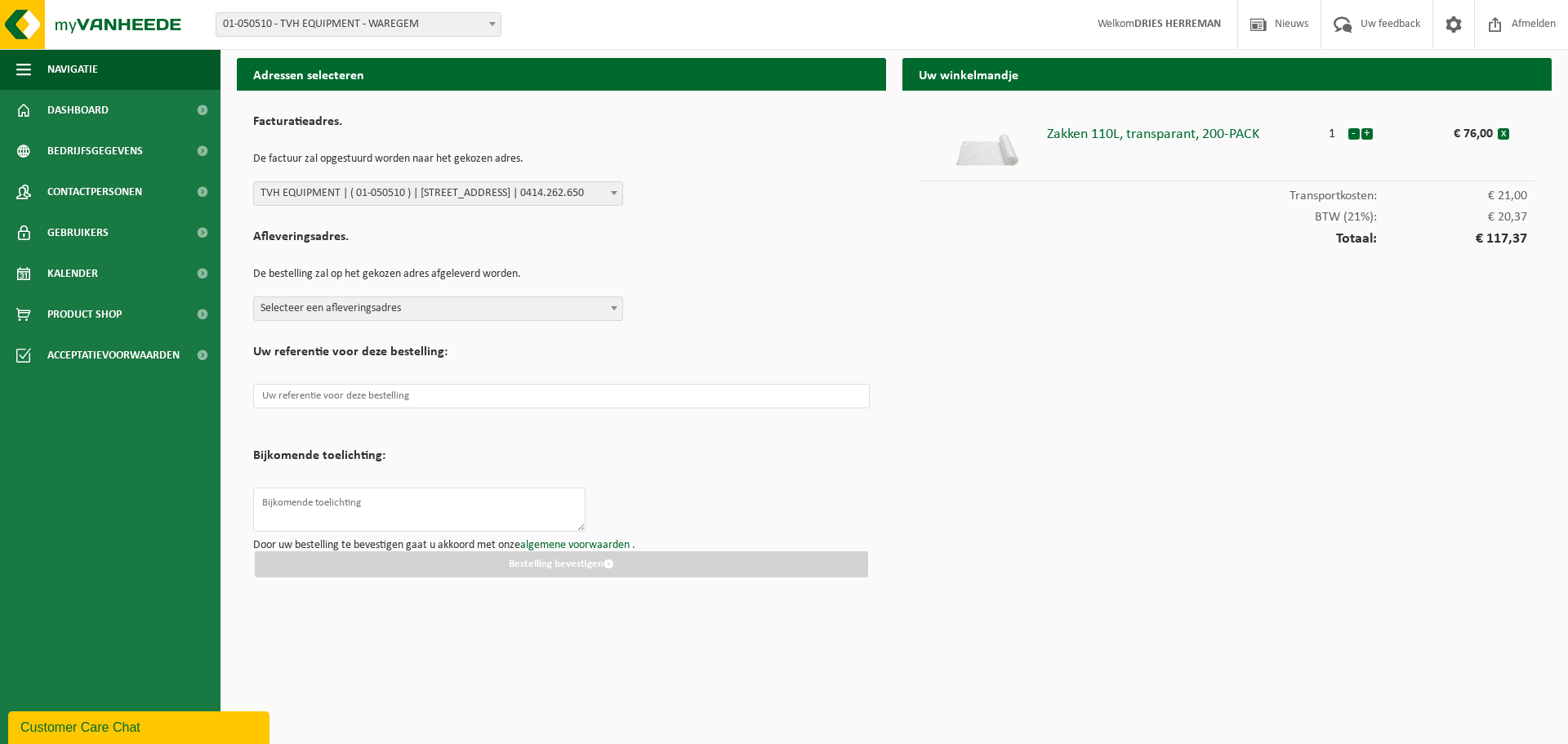
click at [624, 307] on div "Afleveringsadres. De bestelling zal op het gekozen adres afgeleverd worden. Sel…" at bounding box center [562, 272] width 617 height 99
click at [614, 306] on span at bounding box center [614, 307] width 16 height 21
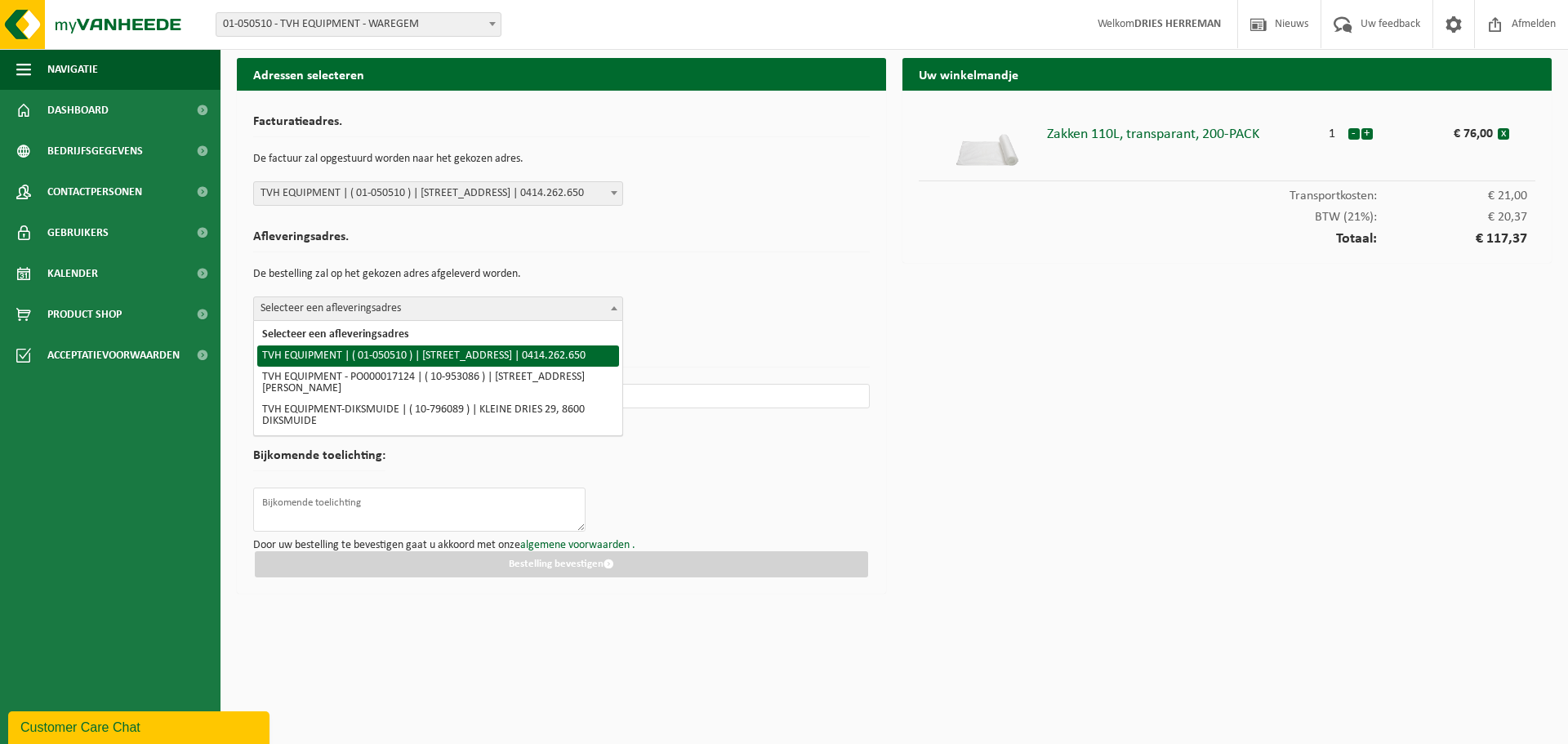
select select "11455"
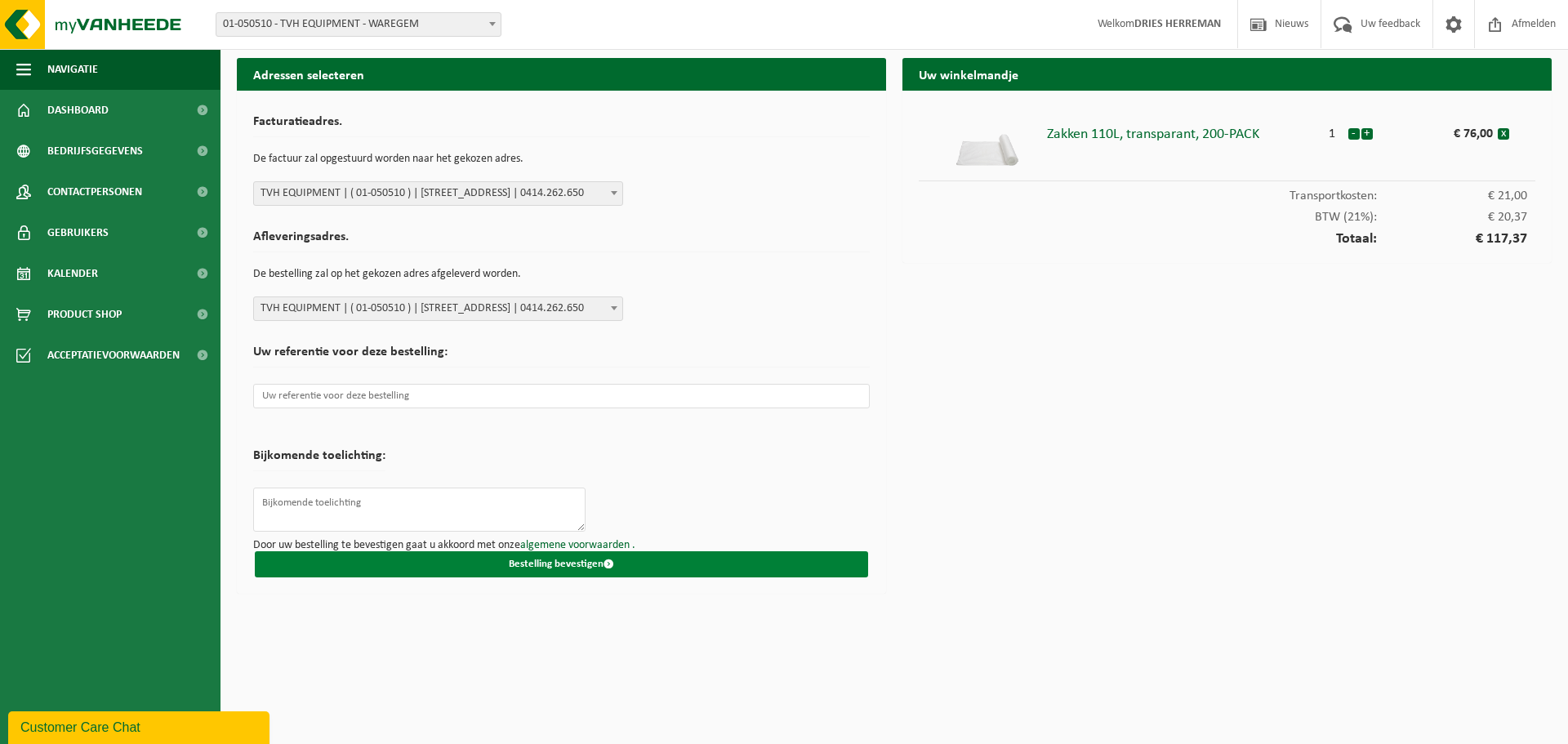
click at [544, 565] on button "Bestelling bevestigen" at bounding box center [562, 564] width 614 height 26
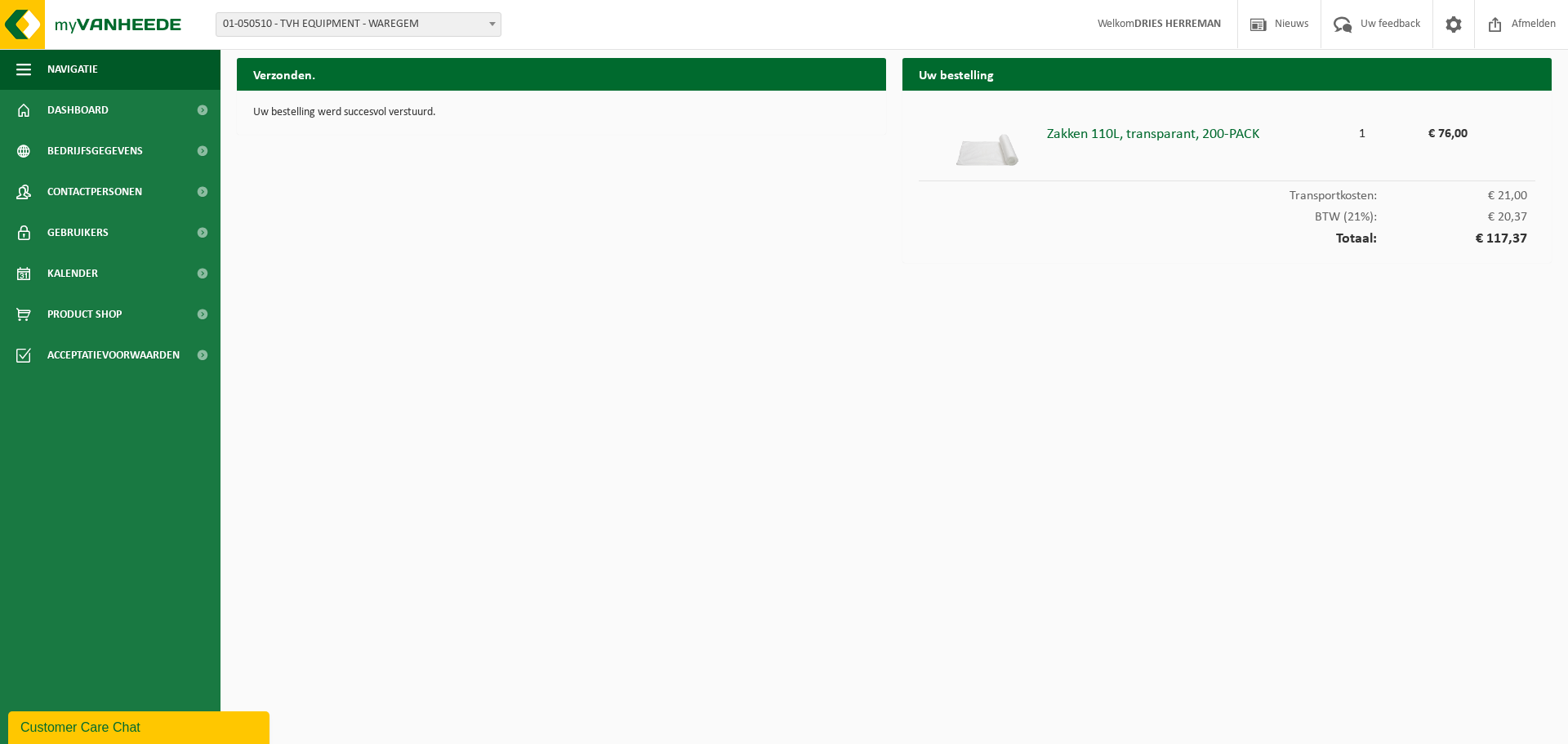
drag, startPoint x: 621, startPoint y: 331, endPoint x: 554, endPoint y: 18, distance: 320.1
click at [621, 331] on html "Vestiging: 01-050510 - TVH EQUIPMENT - WAREGEM 10-953086 - TVH EQUIPMENT - PO00…" at bounding box center [784, 372] width 1568 height 744
